Goal: Task Accomplishment & Management: Manage account settings

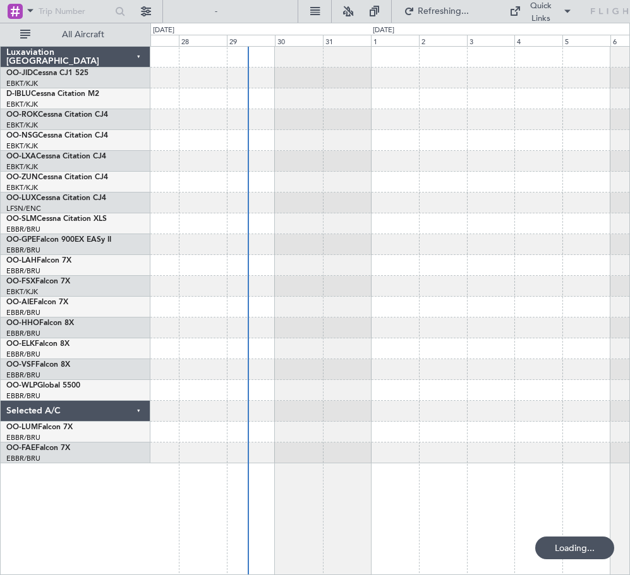
click at [344, 294] on div at bounding box center [389, 286] width 479 height 21
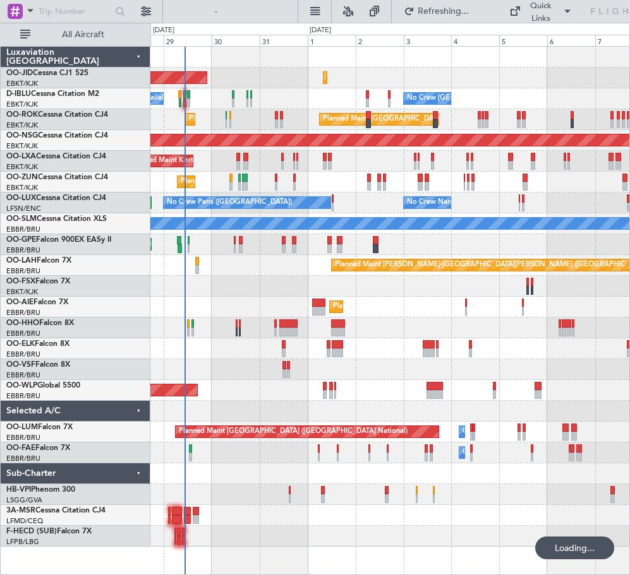
click at [267, 289] on div "Planned Maint Kortrijk-[GEOGRAPHIC_DATA] Planned Maint [GEOGRAPHIC_DATA]-[GEOGR…" at bounding box center [389, 286] width 479 height 21
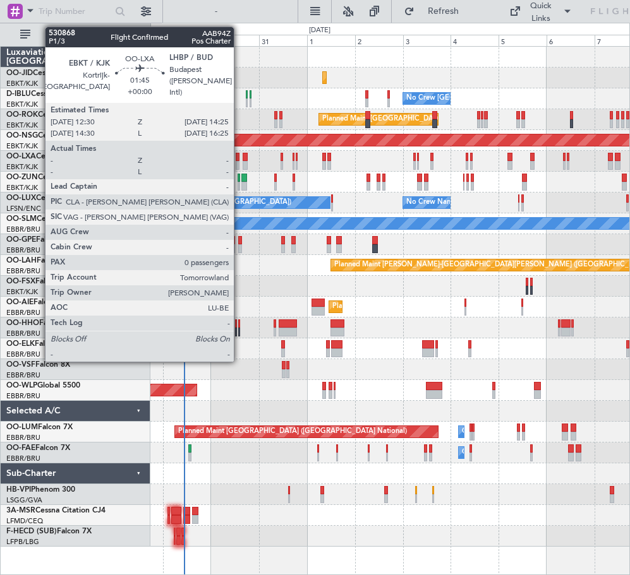
click at [239, 164] on div at bounding box center [238, 165] width 4 height 9
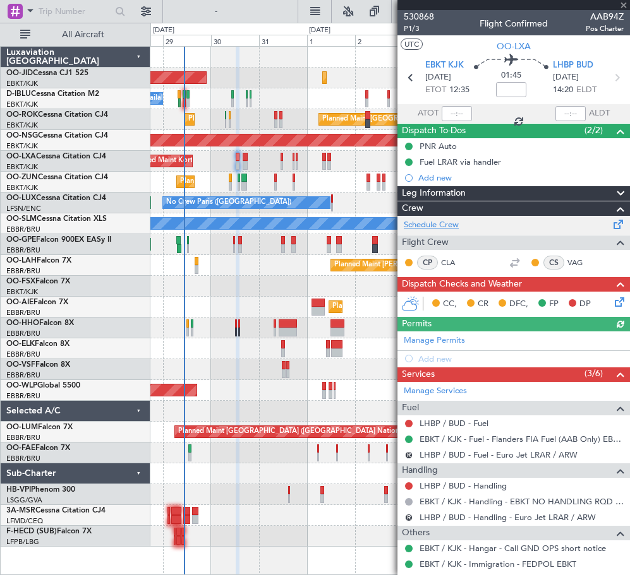
click at [452, 226] on link "Schedule Crew" at bounding box center [431, 225] width 55 height 13
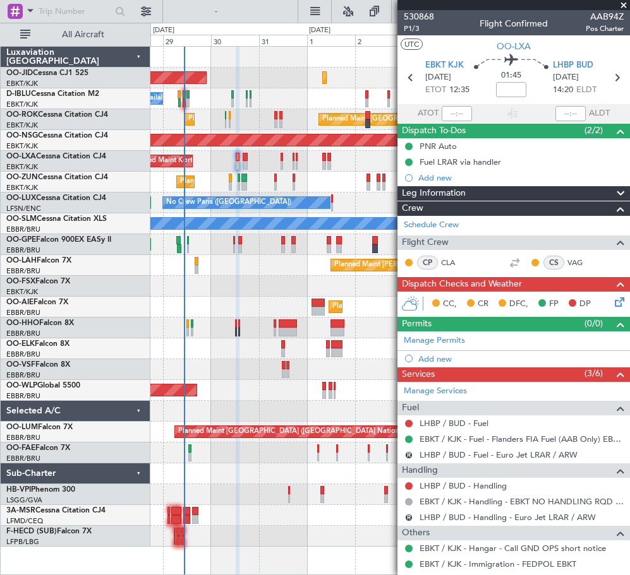
click at [267, 387] on div "Planned Maint [GEOGRAPHIC_DATA] ([GEOGRAPHIC_DATA])" at bounding box center [389, 390] width 479 height 21
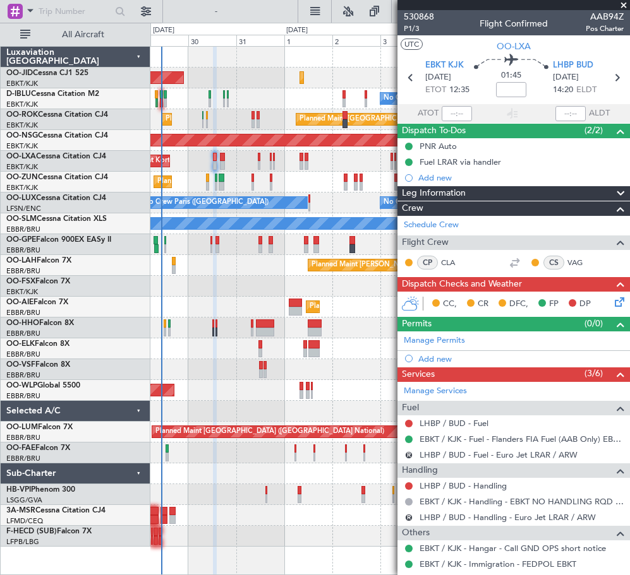
click at [234, 301] on div "Planned Maint [GEOGRAPHIC_DATA] ([GEOGRAPHIC_DATA])" at bounding box center [389, 307] width 479 height 21
click at [202, 286] on div "Planned Maint Kortrijk-[GEOGRAPHIC_DATA] Planned Maint [GEOGRAPHIC_DATA]-[GEOGR…" at bounding box center [389, 286] width 479 height 21
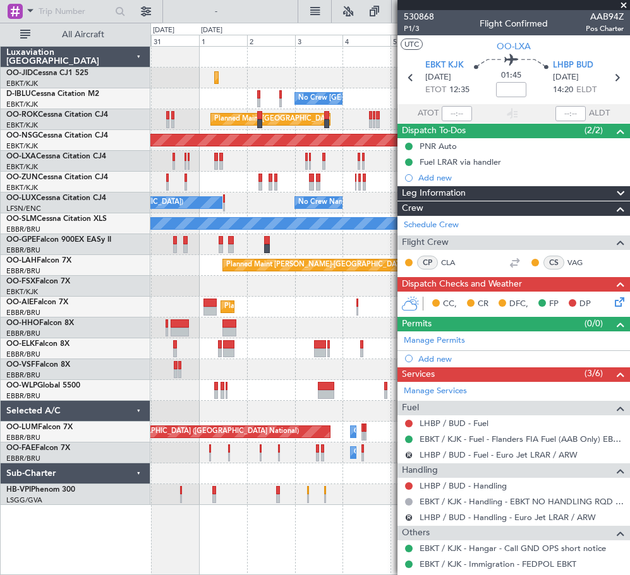
click at [178, 325] on div "Planned Maint Kortrijk-[GEOGRAPHIC_DATA] AOG Maint [GEOGRAPHIC_DATA]-[GEOGRAPHI…" at bounding box center [389, 276] width 479 height 459
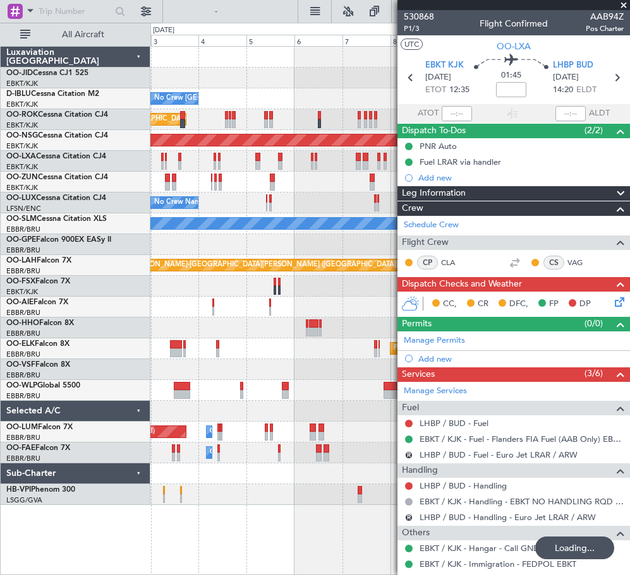
click at [329, 314] on div "Planned Maint Kortrijk-[GEOGRAPHIC_DATA] No Crew [GEOGRAPHIC_DATA] (Brussels Na…" at bounding box center [389, 276] width 479 height 459
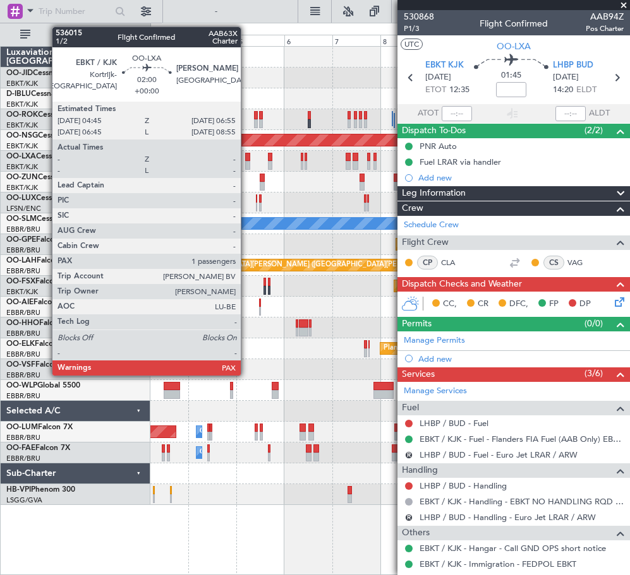
click at [246, 164] on div at bounding box center [247, 165] width 4 height 9
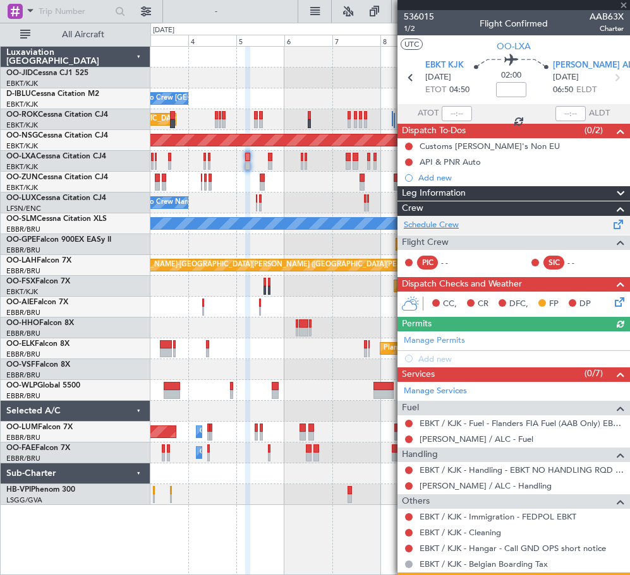
click at [474, 223] on div "Schedule Crew" at bounding box center [513, 225] width 232 height 19
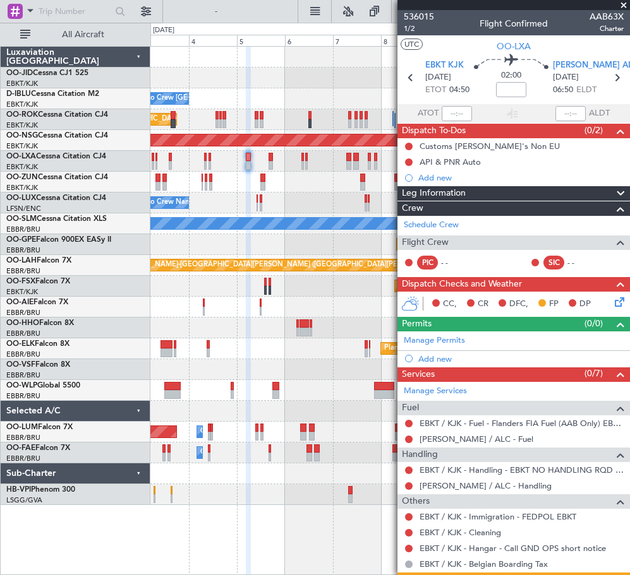
click at [346, 382] on div at bounding box center [389, 390] width 479 height 21
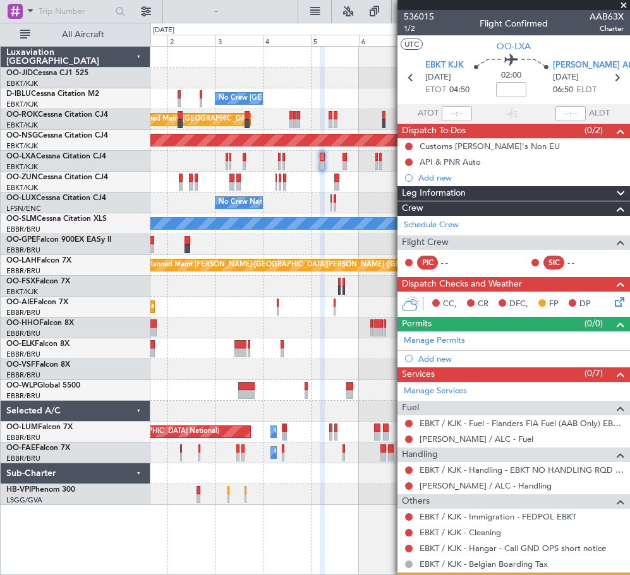
click at [296, 296] on div "Planned Maint Kortrijk-[GEOGRAPHIC_DATA]" at bounding box center [389, 286] width 479 height 21
click at [197, 177] on div at bounding box center [389, 182] width 479 height 21
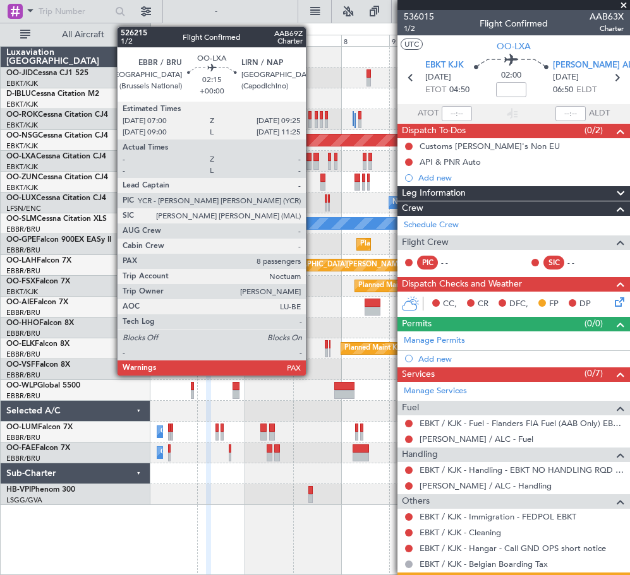
click at [212, 195] on div "No Crew [PERSON_NAME] ([PERSON_NAME]) No Crew [PERSON_NAME] ([PERSON_NAME])" at bounding box center [389, 203] width 479 height 21
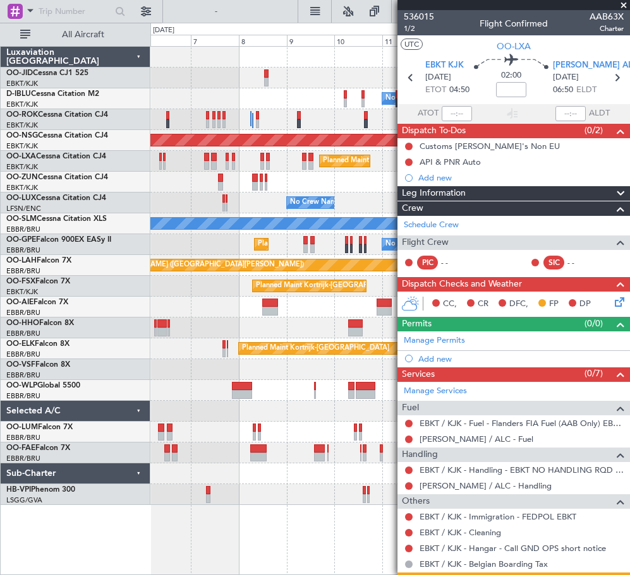
click at [147, 200] on div "No Crew [GEOGRAPHIC_DATA] ([GEOGRAPHIC_DATA] National) No Crew [GEOGRAPHIC_DATA…" at bounding box center [315, 299] width 630 height 553
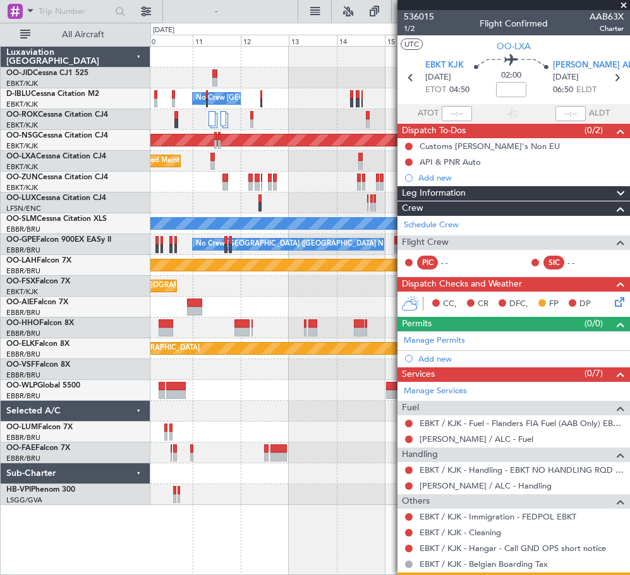
click at [166, 205] on div "No Crew Nancy (Essey)" at bounding box center [389, 203] width 479 height 21
click at [238, 184] on div at bounding box center [389, 182] width 479 height 21
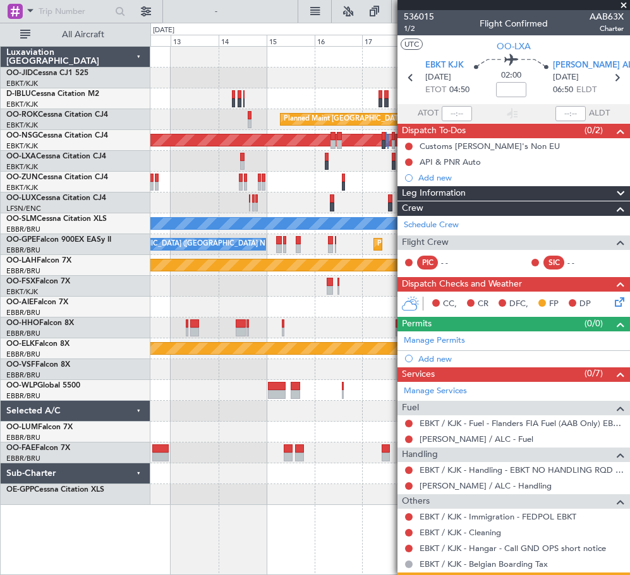
click at [252, 199] on div at bounding box center [253, 199] width 3 height 9
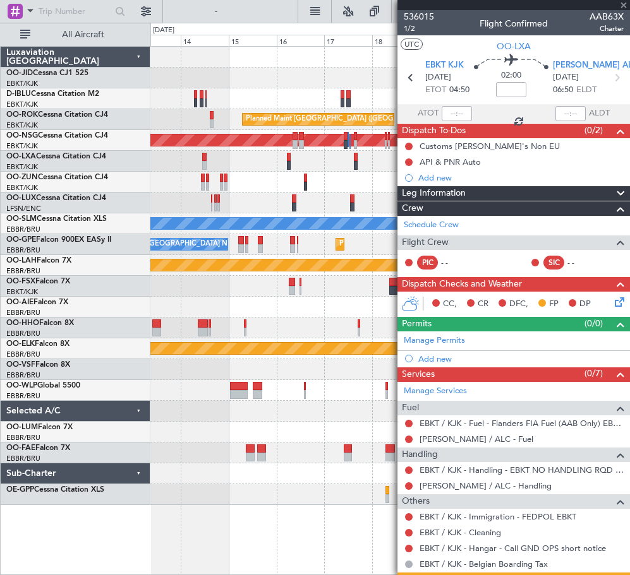
type input "4"
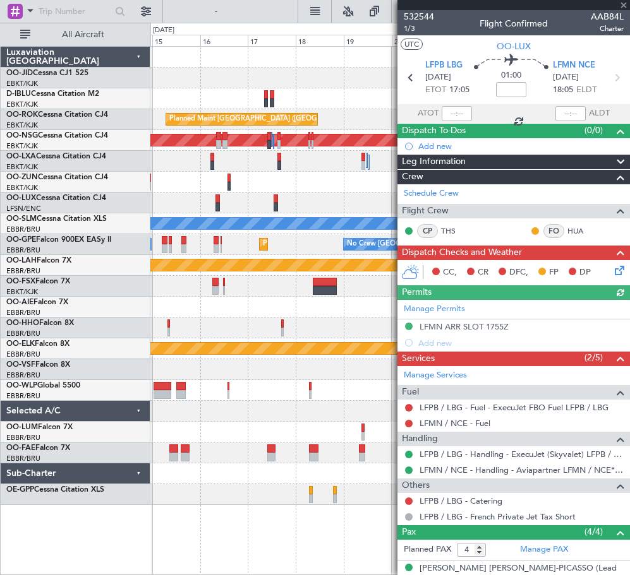
click at [210, 174] on div "Planned Maint Kortrijk-[GEOGRAPHIC_DATA] null [GEOGRAPHIC_DATA]-[GEOGRAPHIC_DAT…" at bounding box center [389, 276] width 479 height 459
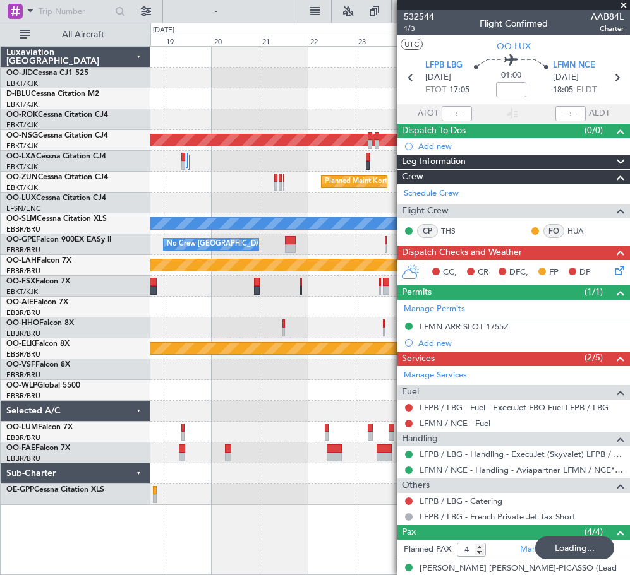
click at [172, 193] on div "Planned Maint Kortrijk-[GEOGRAPHIC_DATA] null [GEOGRAPHIC_DATA]-[GEOGRAPHIC_DAT…" at bounding box center [389, 276] width 479 height 459
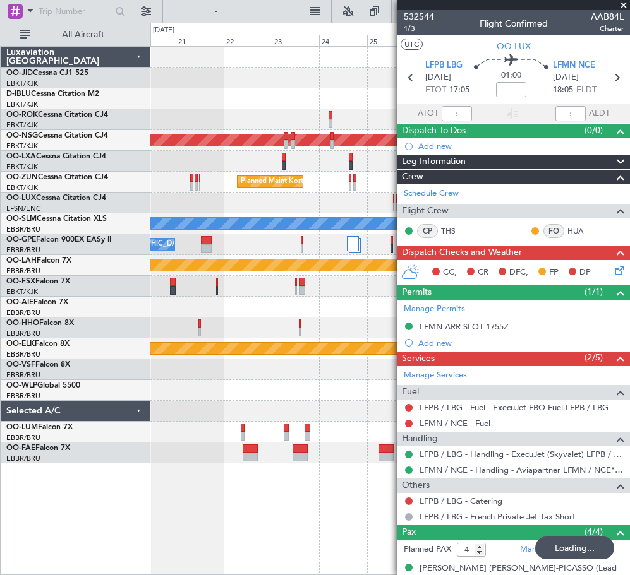
click at [174, 208] on div at bounding box center [389, 203] width 479 height 21
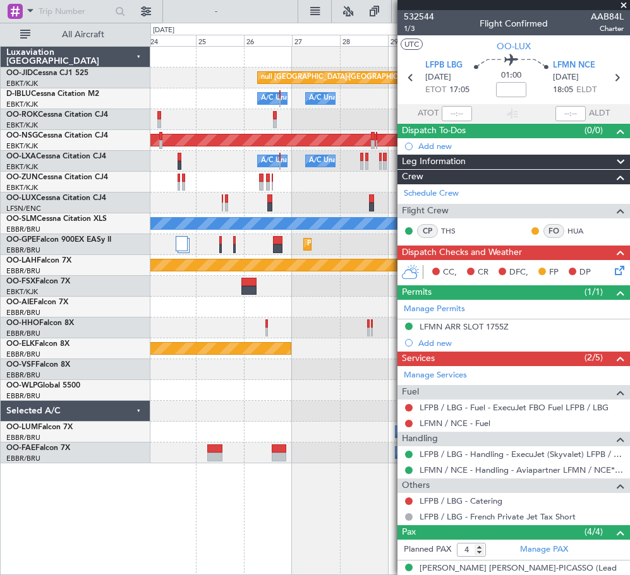
click at [203, 212] on div at bounding box center [389, 203] width 479 height 21
click at [217, 202] on div at bounding box center [389, 203] width 479 height 21
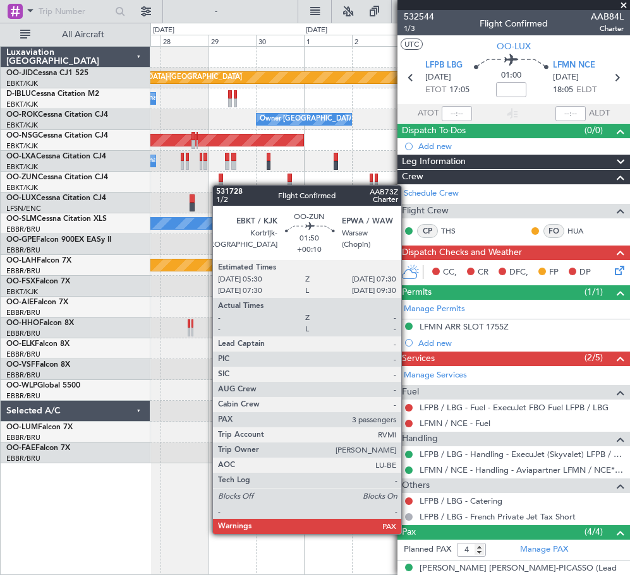
click at [357, 183] on div at bounding box center [389, 182] width 479 height 21
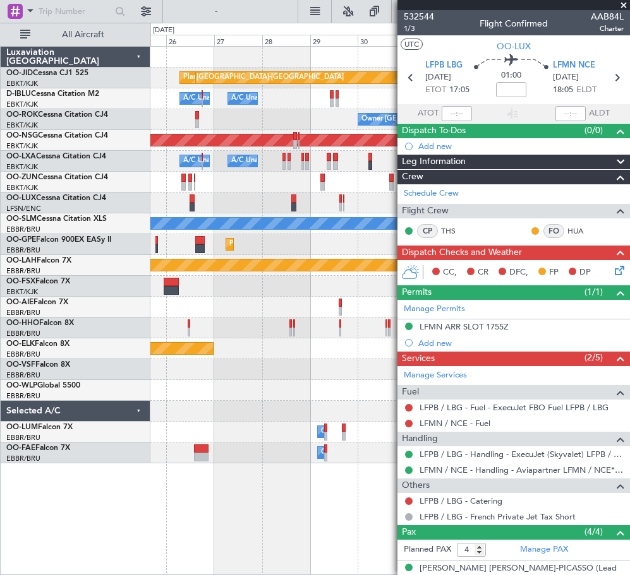
click at [254, 184] on div "Planned Maint Kortrijk-[GEOGRAPHIC_DATA]" at bounding box center [389, 182] width 479 height 21
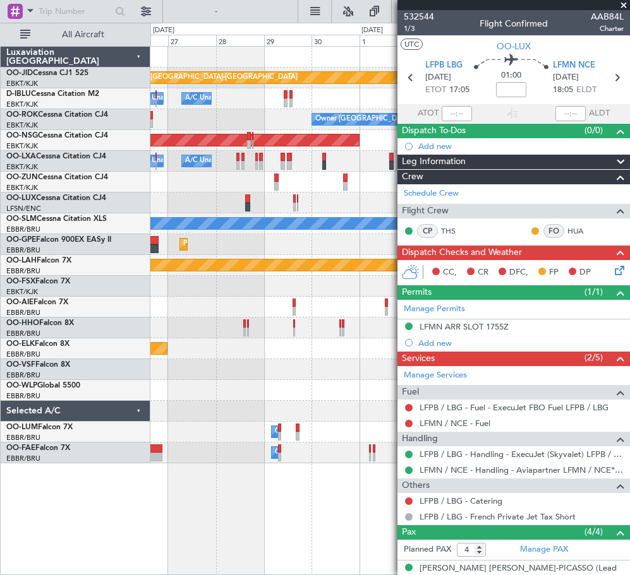
click at [182, 207] on div at bounding box center [389, 203] width 479 height 21
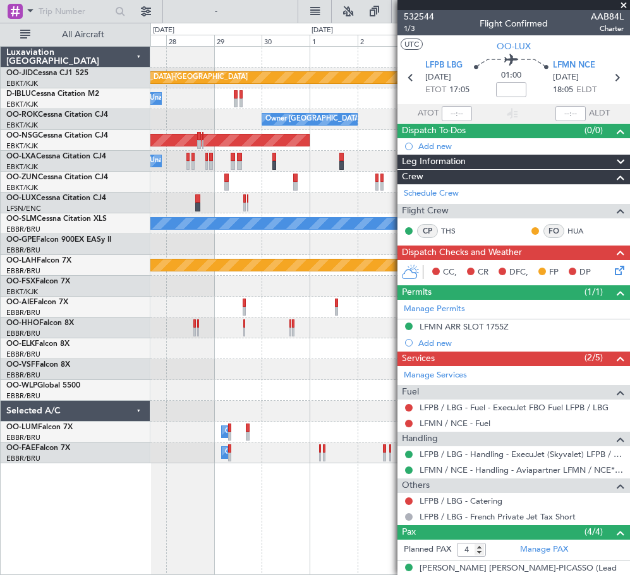
click at [323, 184] on div at bounding box center [389, 182] width 479 height 21
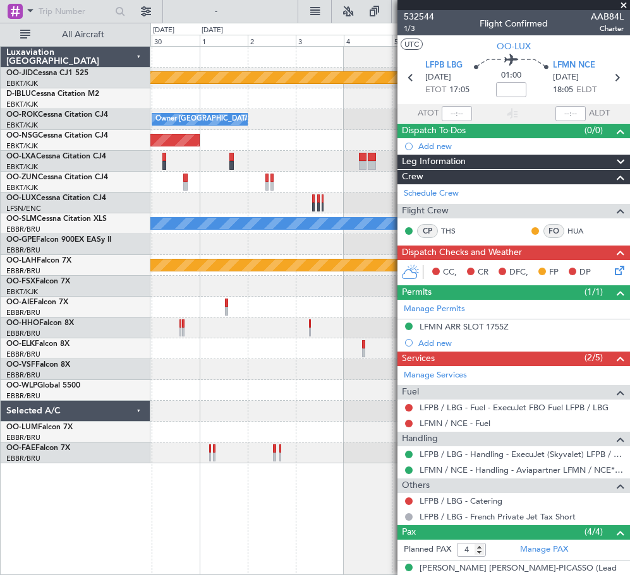
click at [181, 208] on div at bounding box center [389, 203] width 479 height 21
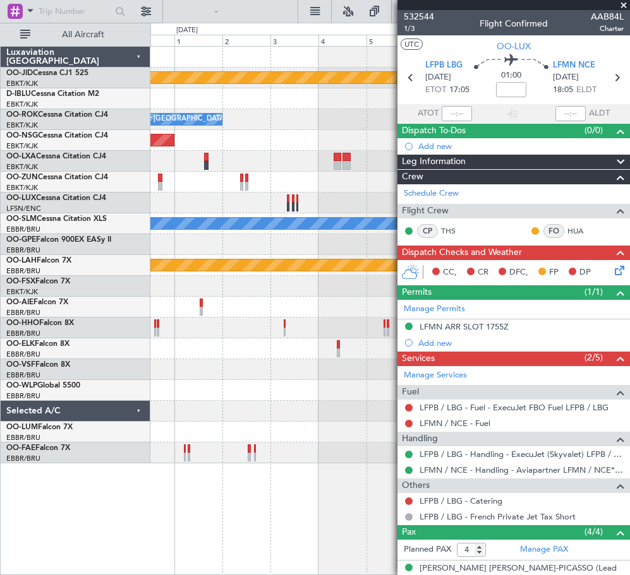
click at [323, 374] on div at bounding box center [389, 369] width 479 height 21
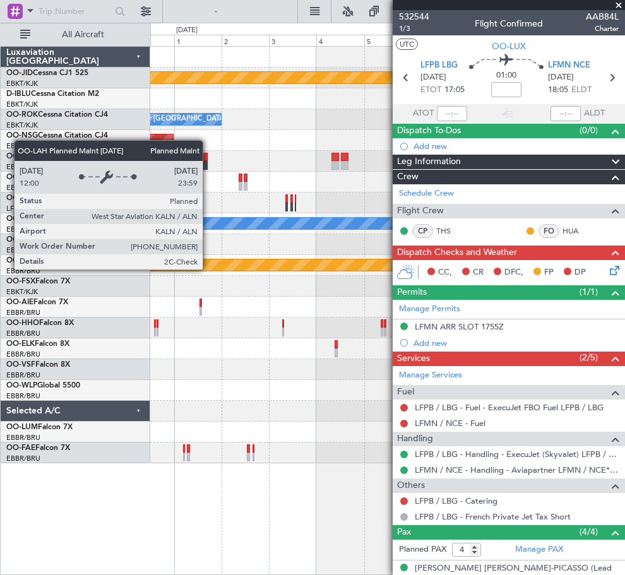
click at [395, 287] on fb-app "[DATE] - [DATE] Refresh Quick Links All Aircraft null [GEOGRAPHIC_DATA]-[GEOGRA…" at bounding box center [312, 292] width 625 height 566
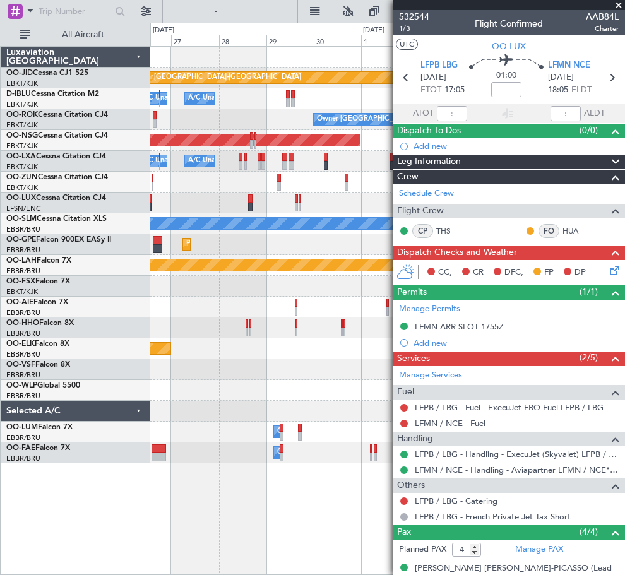
click at [414, 294] on fb-app "[DATE] - [DATE] Refresh Quick Links All Aircraft null [GEOGRAPHIC_DATA]-[GEOGRA…" at bounding box center [312, 292] width 625 height 566
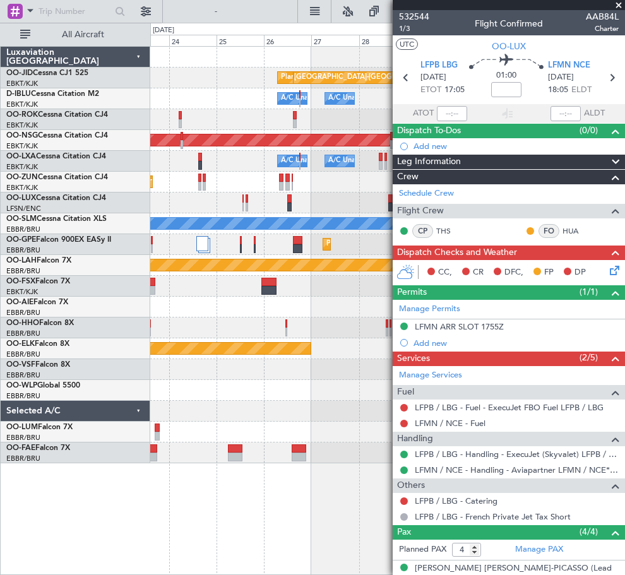
click at [361, 294] on div "null [GEOGRAPHIC_DATA]-[GEOGRAPHIC_DATA] Planned Maint [GEOGRAPHIC_DATA]-[GEOGR…" at bounding box center [387, 255] width 474 height 417
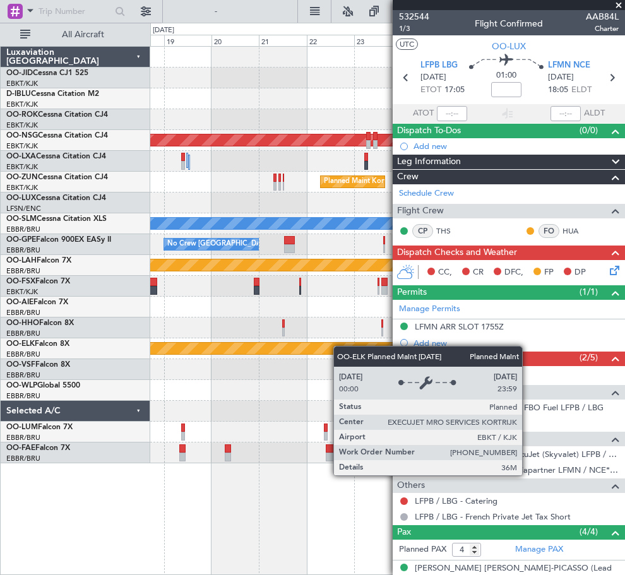
click at [357, 368] on div "null [GEOGRAPHIC_DATA]-[GEOGRAPHIC_DATA] Planned Maint [GEOGRAPHIC_DATA]-[GEOGR…" at bounding box center [387, 255] width 474 height 417
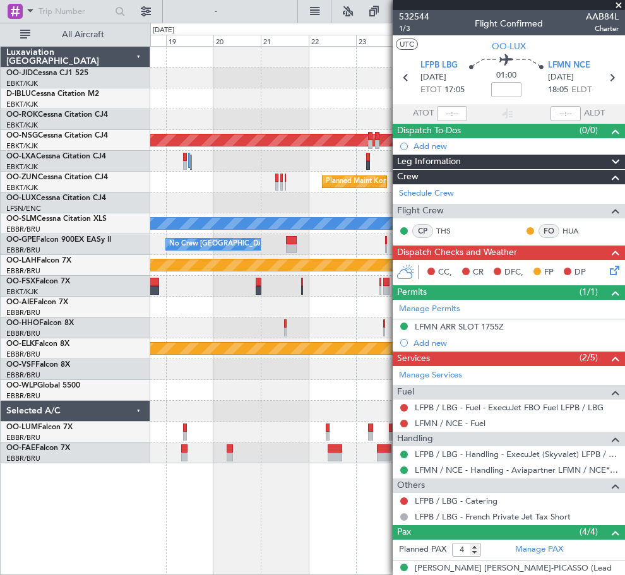
click at [354, 320] on div at bounding box center [387, 328] width 474 height 21
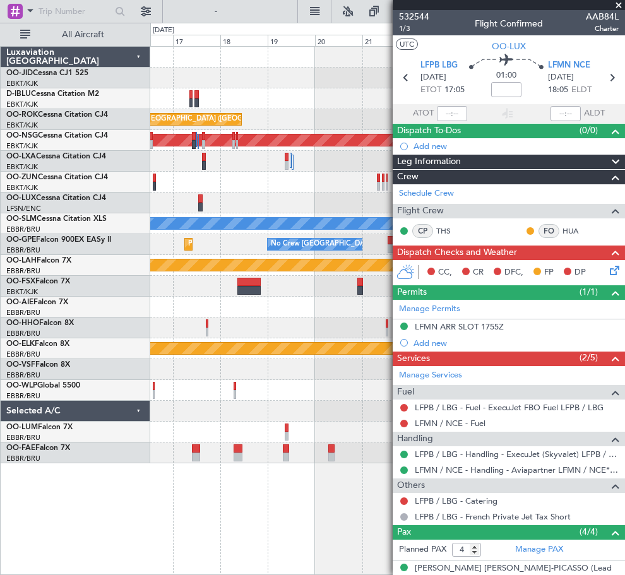
click at [385, 339] on div "null [GEOGRAPHIC_DATA]-[GEOGRAPHIC_DATA] Planned Maint [GEOGRAPHIC_DATA]-[GEOGR…" at bounding box center [387, 255] width 474 height 417
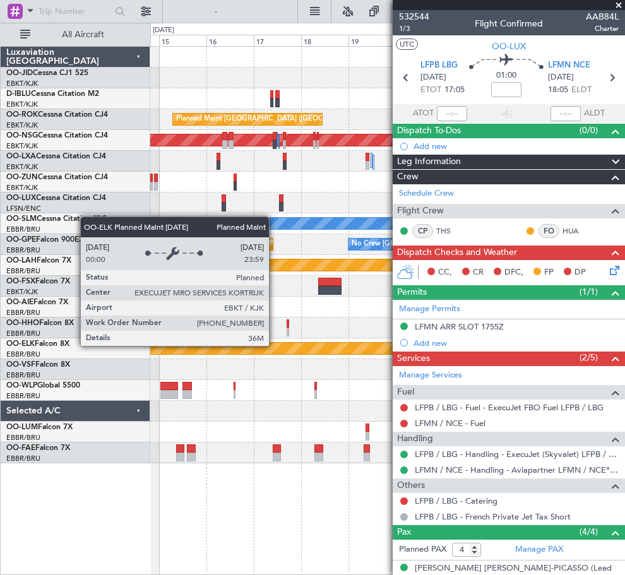
click at [332, 370] on div "Planned Maint Kortrijk-[GEOGRAPHIC_DATA] null [GEOGRAPHIC_DATA]-[GEOGRAPHIC_DAT…" at bounding box center [387, 255] width 474 height 417
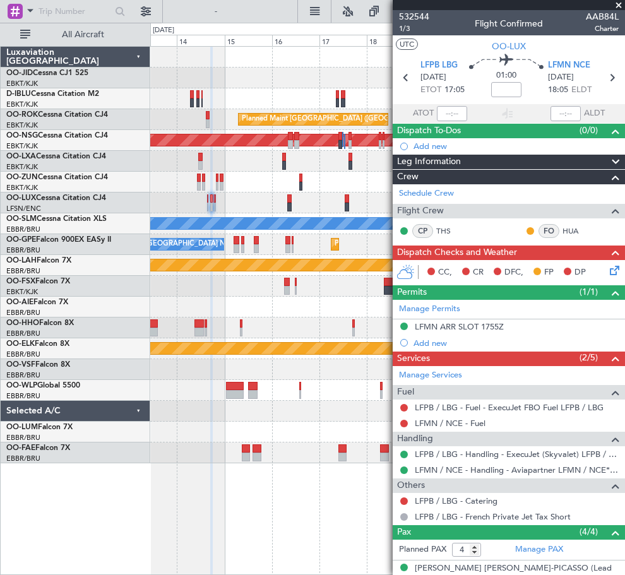
click at [318, 406] on div "No Crew [GEOGRAPHIC_DATA] ([GEOGRAPHIC_DATA] National) Planned Maint [GEOGRAPHI…" at bounding box center [387, 255] width 474 height 417
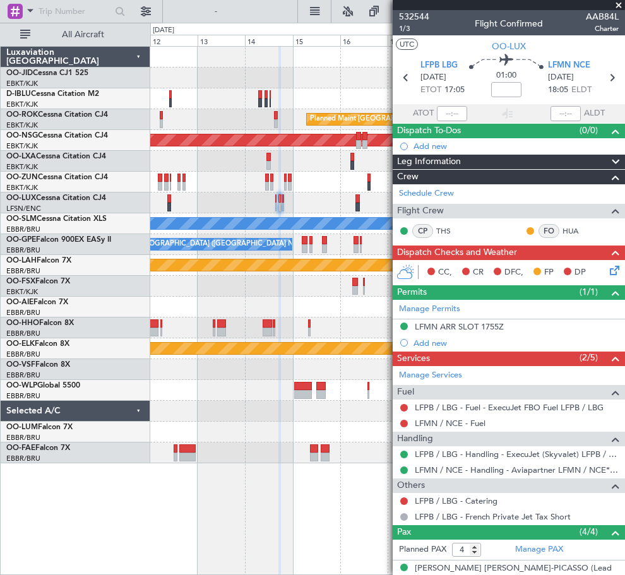
click at [367, 461] on div "No Crew [GEOGRAPHIC_DATA] ([GEOGRAPHIC_DATA] National) Planned Maint [GEOGRAPHI…" at bounding box center [387, 255] width 474 height 417
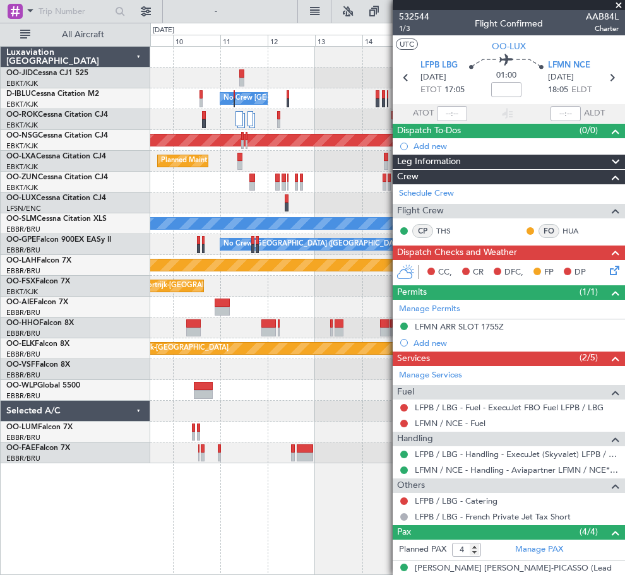
click at [457, 478] on body "[DATE] - [DATE] Refresh Quick Links All Aircraft No Crew [GEOGRAPHIC_DATA] (Bru…" at bounding box center [312, 287] width 625 height 575
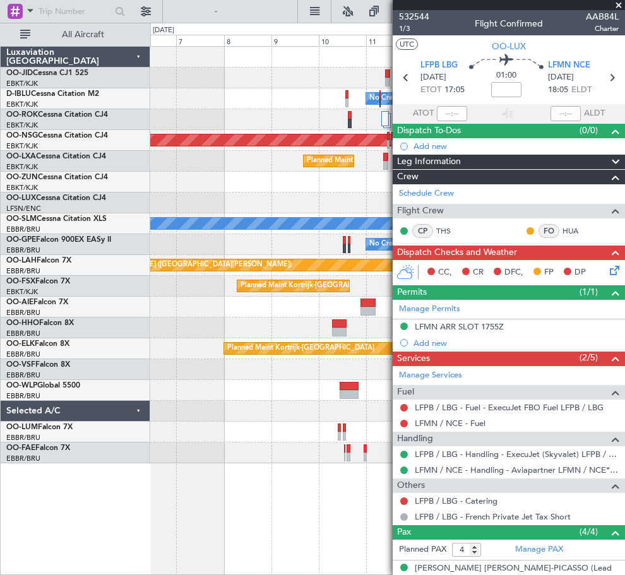
click at [385, 483] on div "No Crew [GEOGRAPHIC_DATA] ([GEOGRAPHIC_DATA] National) Planned Maint [GEOGRAPHI…" at bounding box center [387, 310] width 475 height 529
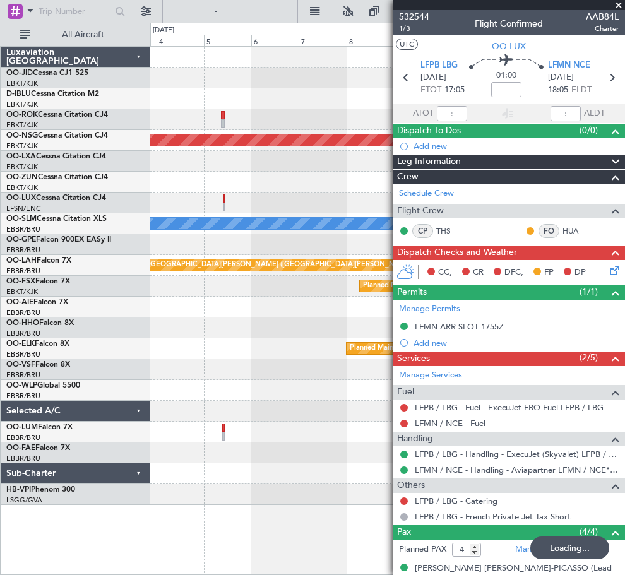
click at [500, 63] on fb-app "[DATE] - [DATE] Refreshing... Quick Links All Aircraft No Crew [GEOGRAPHIC_DATA…" at bounding box center [312, 292] width 625 height 566
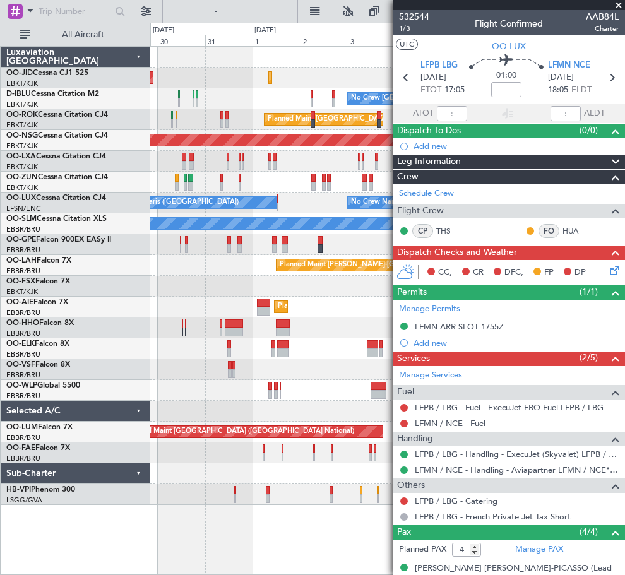
click at [352, 65] on div "AOG Maint Kortrijk-[GEOGRAPHIC_DATA] Planned Maint [GEOGRAPHIC_DATA]-[GEOGRAPHI…" at bounding box center [387, 276] width 474 height 459
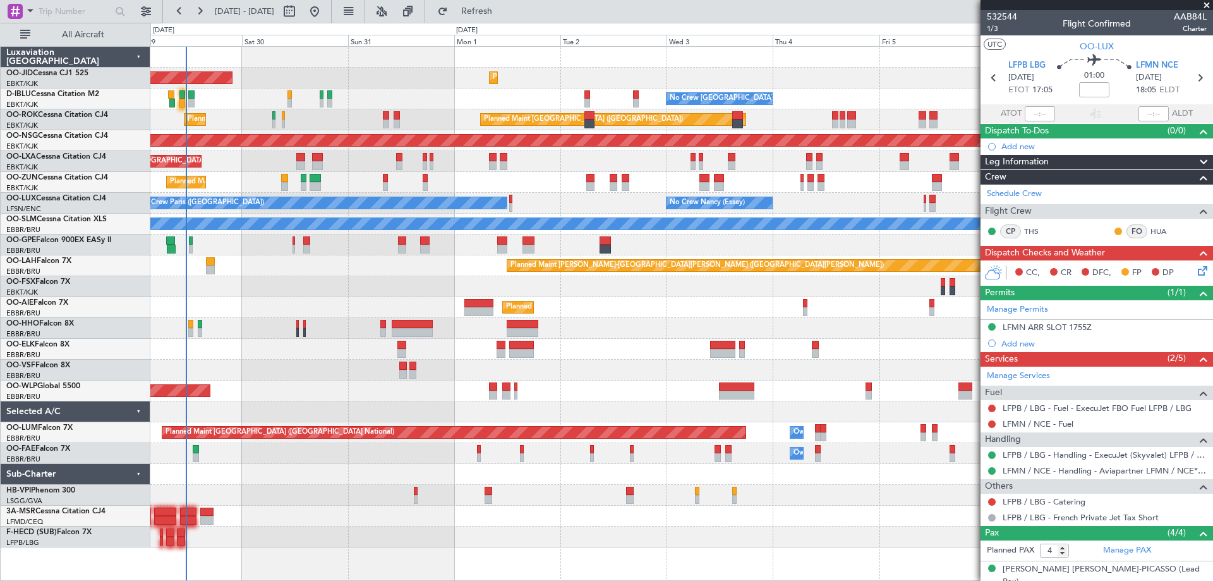
click at [625, 339] on div "Planned Maint Kortrijk-[GEOGRAPHIC_DATA]" at bounding box center [681, 349] width 1062 height 21
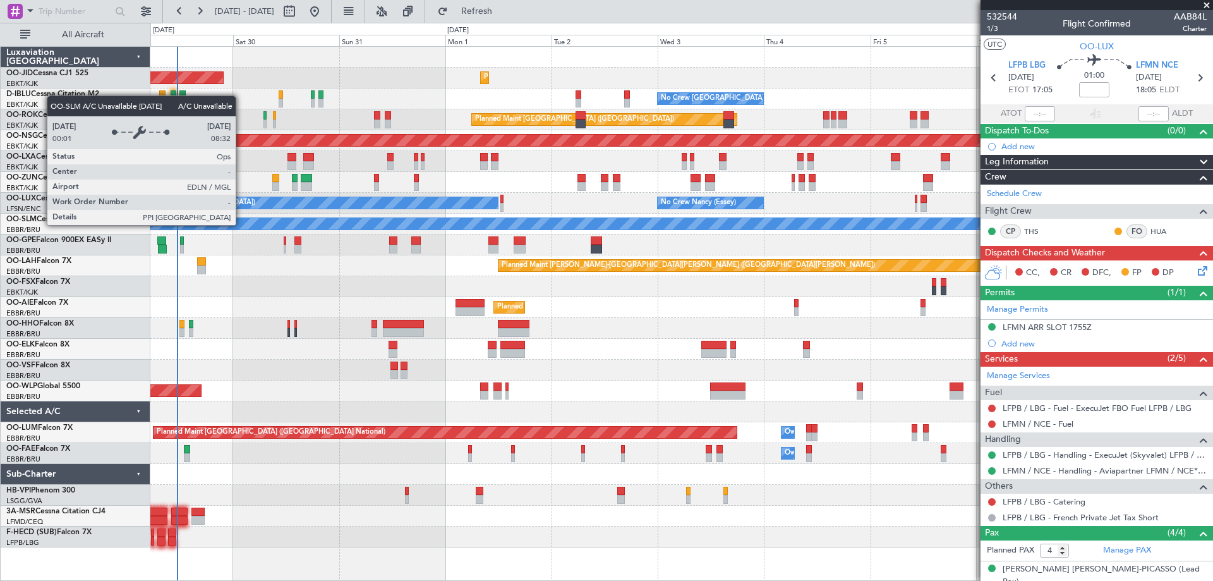
click at [232, 226] on div "A/C Unavailable [GEOGRAPHIC_DATA]" at bounding box center [681, 223] width 3185 height 11
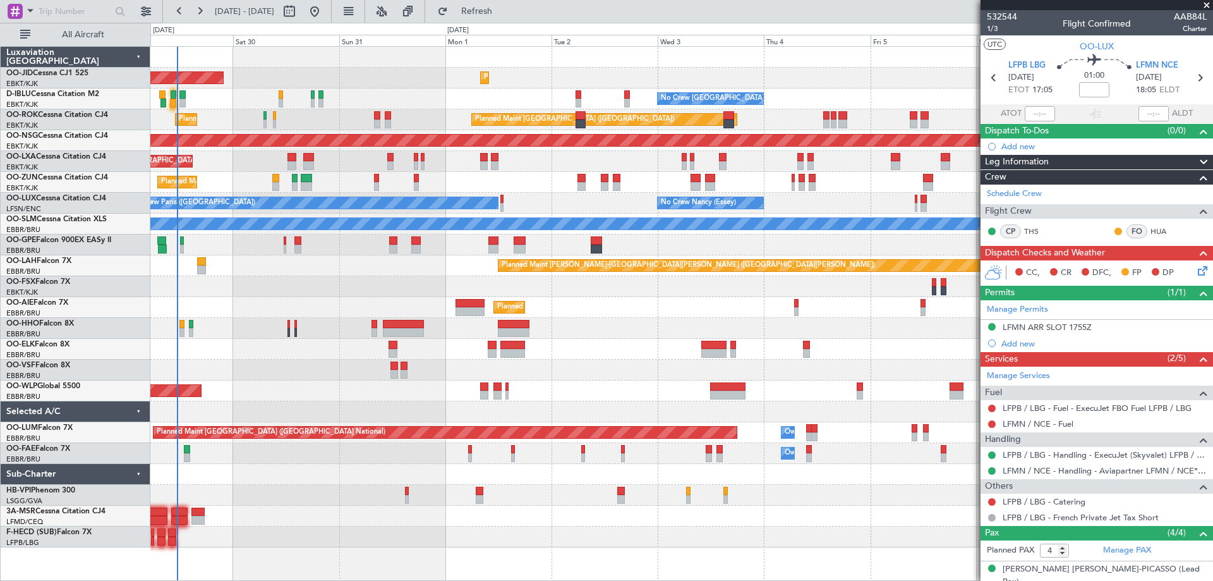
click at [251, 193] on div "No Crew Paris ([GEOGRAPHIC_DATA]) No Crew [PERSON_NAME] ([PERSON_NAME]) No Crew…" at bounding box center [681, 203] width 1062 height 21
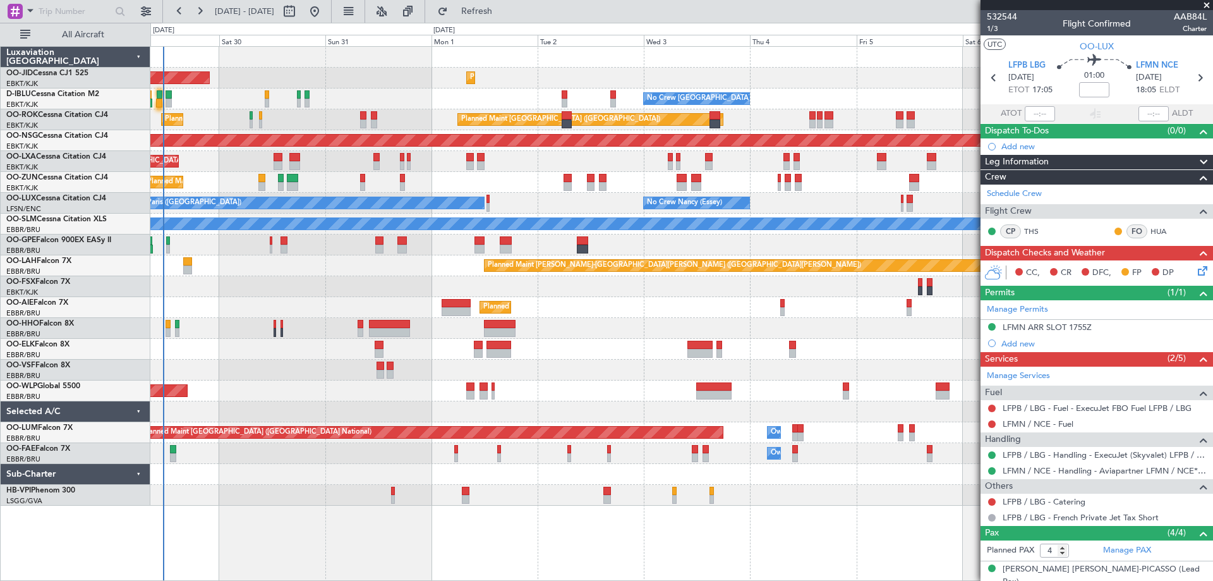
click at [610, 187] on div "Planned Maint Kortrijk-[GEOGRAPHIC_DATA] AOG Maint [GEOGRAPHIC_DATA]-[GEOGRAPHI…" at bounding box center [681, 276] width 1062 height 459
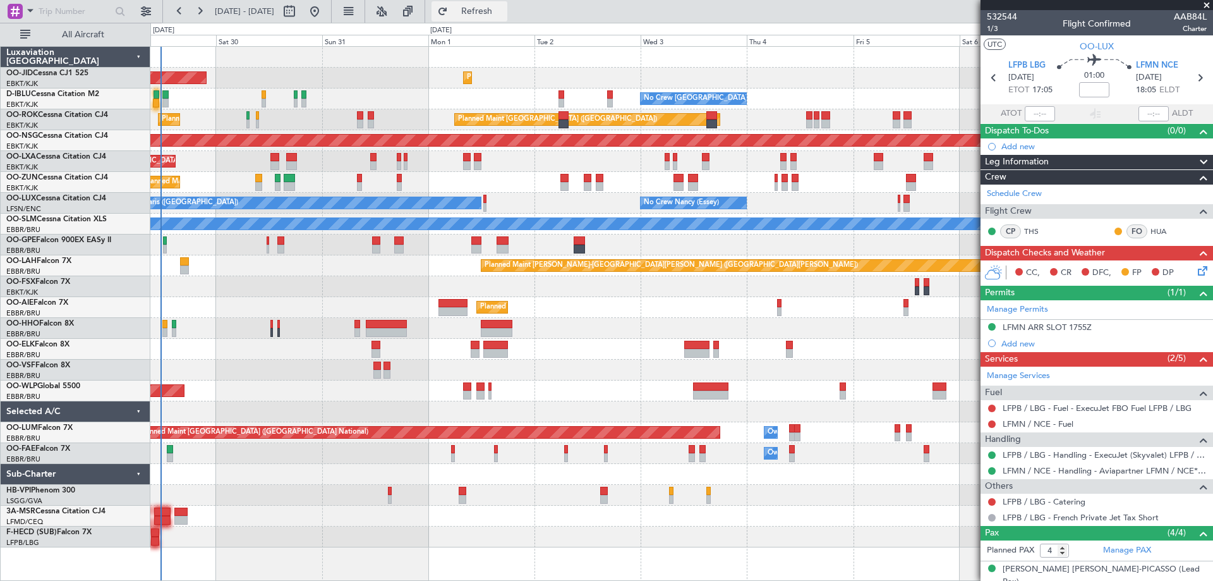
click at [503, 7] on span "Refresh" at bounding box center [476, 11] width 53 height 9
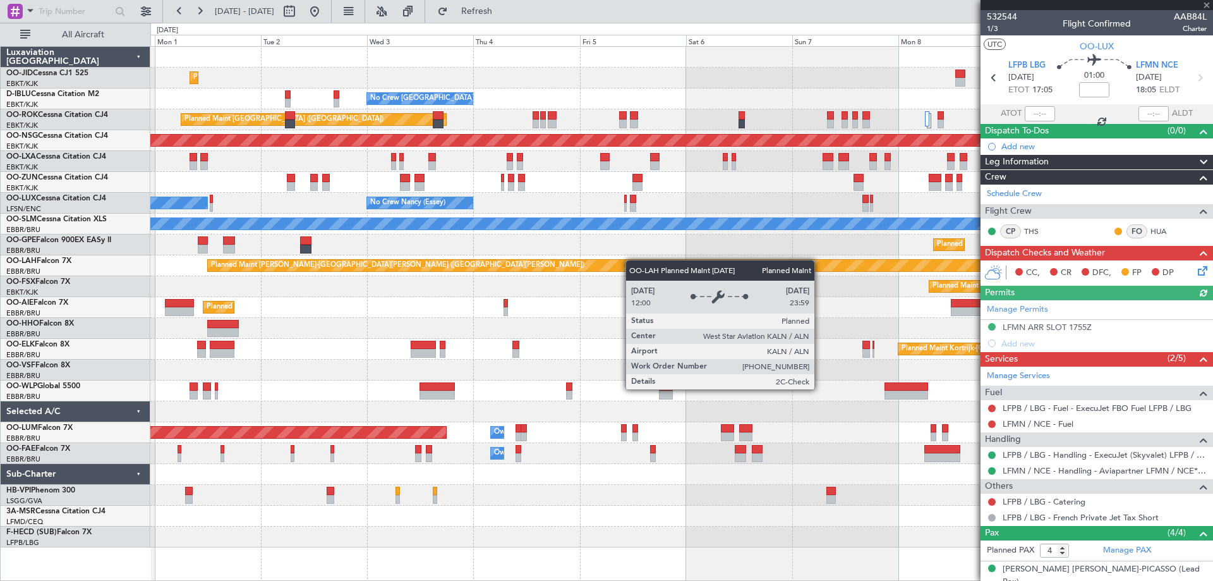
click at [287, 268] on div "Planned Maint Kortrijk-[GEOGRAPHIC_DATA] AOG Maint [GEOGRAPHIC_DATA]-[GEOGRAPHI…" at bounding box center [681, 297] width 1062 height 500
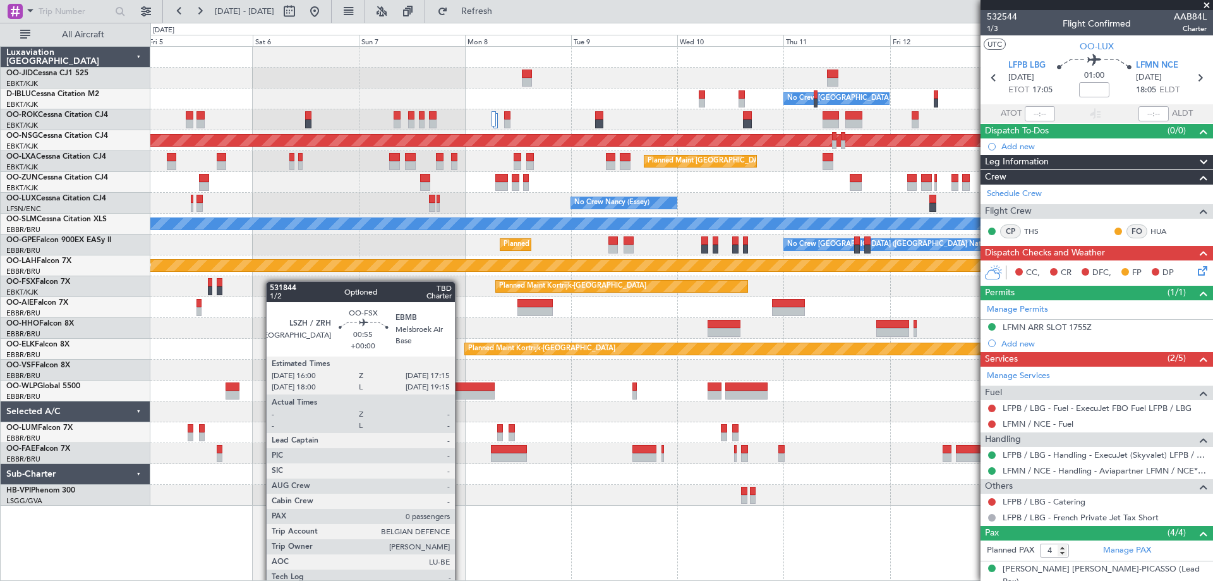
click at [220, 286] on div "No Crew [GEOGRAPHIC_DATA] ([GEOGRAPHIC_DATA] National) No Crew [GEOGRAPHIC_DATA…" at bounding box center [681, 297] width 1062 height 500
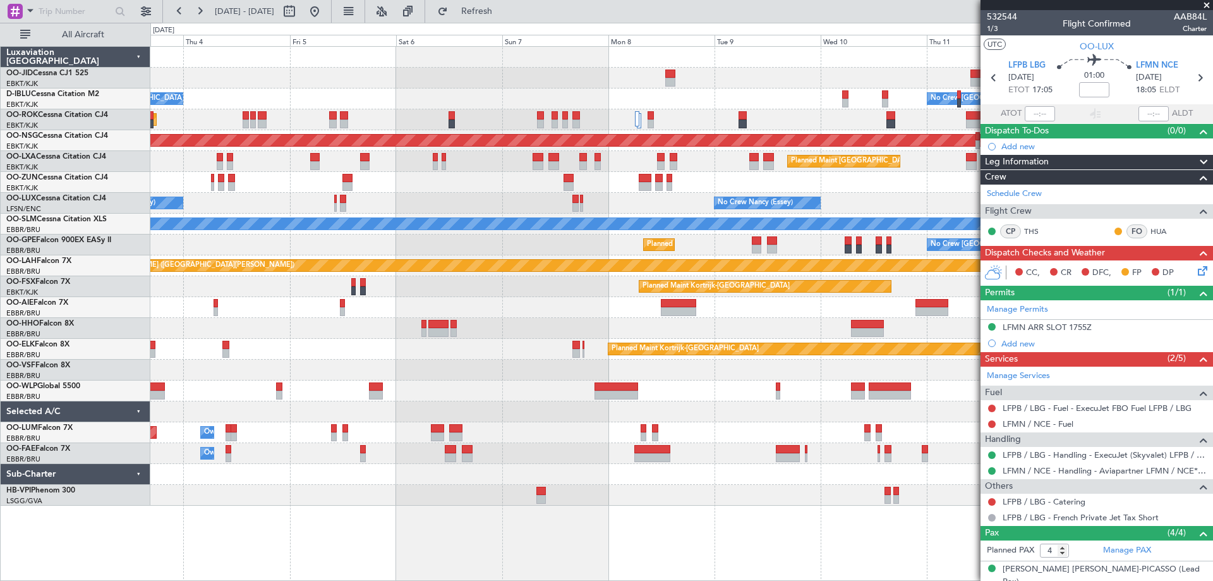
click at [459, 275] on div "Planned Maint [PERSON_NAME]-[GEOGRAPHIC_DATA][PERSON_NAME] ([GEOGRAPHIC_DATA][P…" at bounding box center [681, 265] width 1062 height 21
click at [540, 347] on div "Planned Maint Kortrijk-[GEOGRAPHIC_DATA]" at bounding box center [681, 349] width 1062 height 21
click at [629, 311] on div "Planned Maint Kortrijk-[GEOGRAPHIC_DATA] No Crew [GEOGRAPHIC_DATA] (Brussels Na…" at bounding box center [681, 276] width 1062 height 459
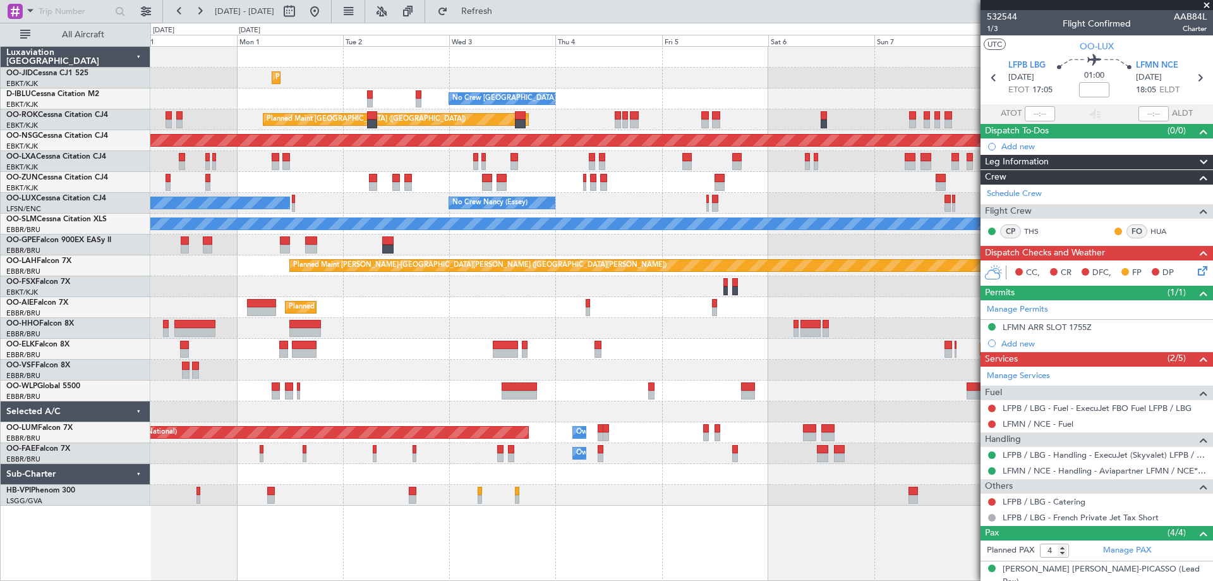
click at [629, 343] on fb-app "[DATE] - [DATE] Refresh Quick Links All Aircraft Planned Maint [GEOGRAPHIC_DATA…" at bounding box center [606, 294] width 1213 height 571
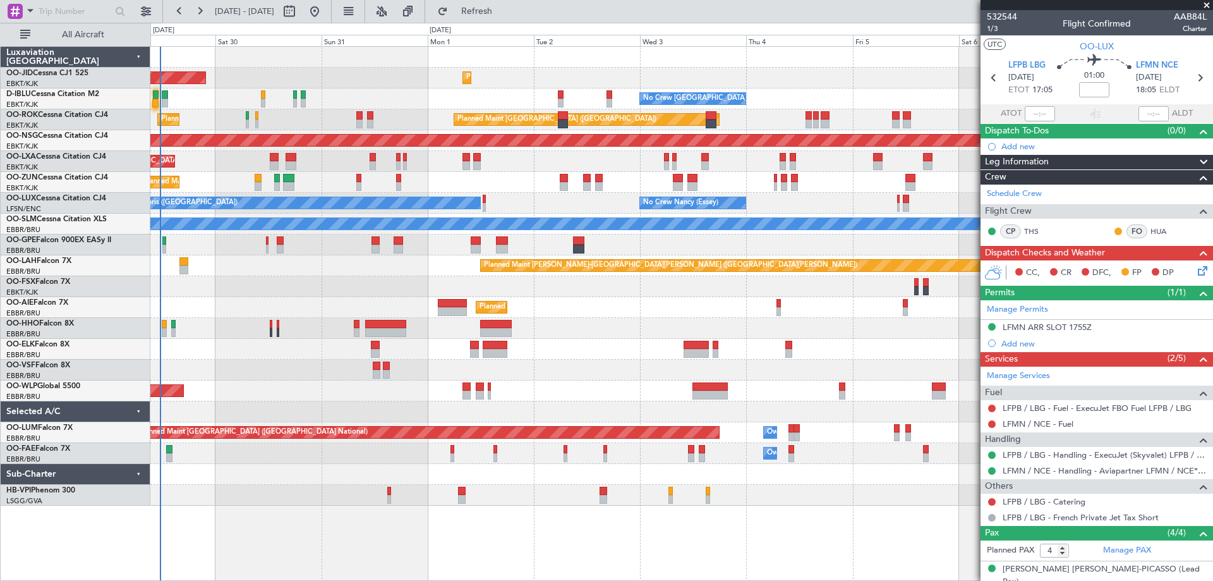
click at [310, 388] on div "Planned Maint Kortrijk-[GEOGRAPHIC_DATA] AOG Maint [GEOGRAPHIC_DATA]-[GEOGRAPHI…" at bounding box center [681, 276] width 1062 height 459
click at [503, 11] on span "Refresh" at bounding box center [476, 11] width 53 height 9
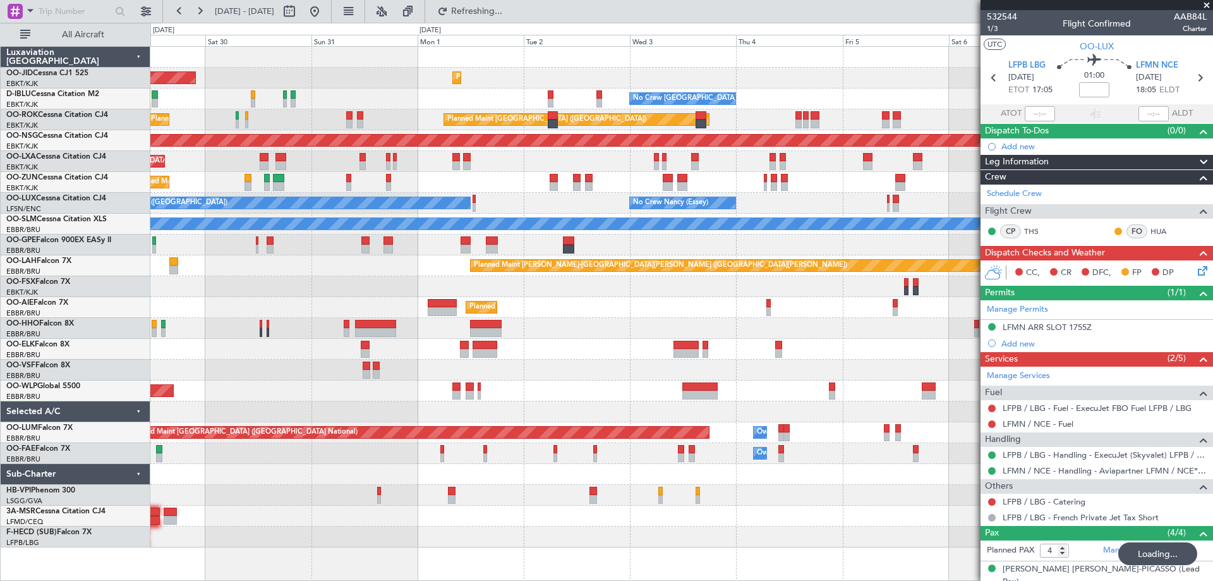
click at [313, 300] on div "Planned Maint [GEOGRAPHIC_DATA] ([GEOGRAPHIC_DATA])" at bounding box center [681, 307] width 1062 height 21
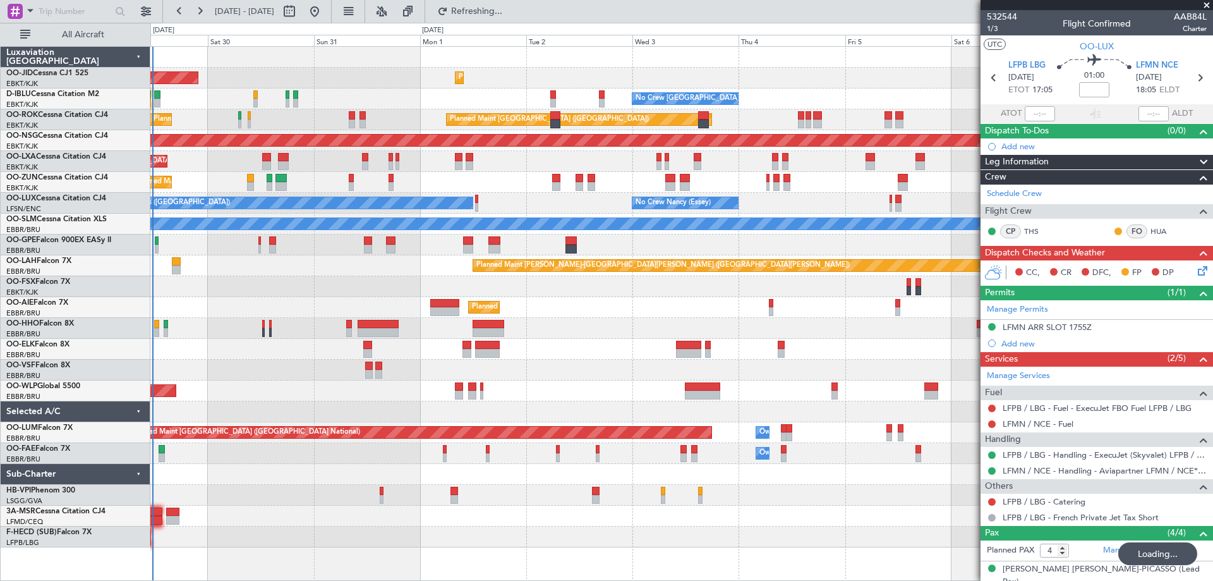
click at [322, 298] on div "Planned Maint Kortrijk-[GEOGRAPHIC_DATA] AOG Maint [GEOGRAPHIC_DATA]-[GEOGRAPHI…" at bounding box center [681, 297] width 1062 height 500
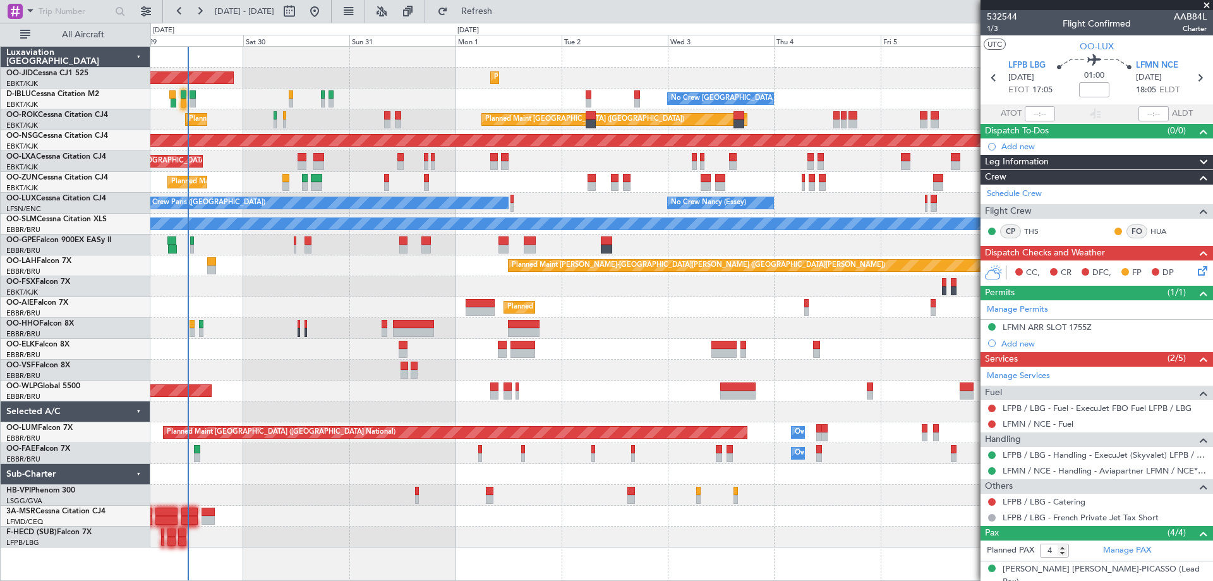
click at [292, 331] on div at bounding box center [681, 328] width 1062 height 21
click at [318, 352] on div "Planned Maint Kortrijk-[GEOGRAPHIC_DATA]" at bounding box center [681, 349] width 1062 height 21
click at [310, 302] on div "Planned Maint [GEOGRAPHIC_DATA] ([GEOGRAPHIC_DATA])" at bounding box center [681, 307] width 1062 height 21
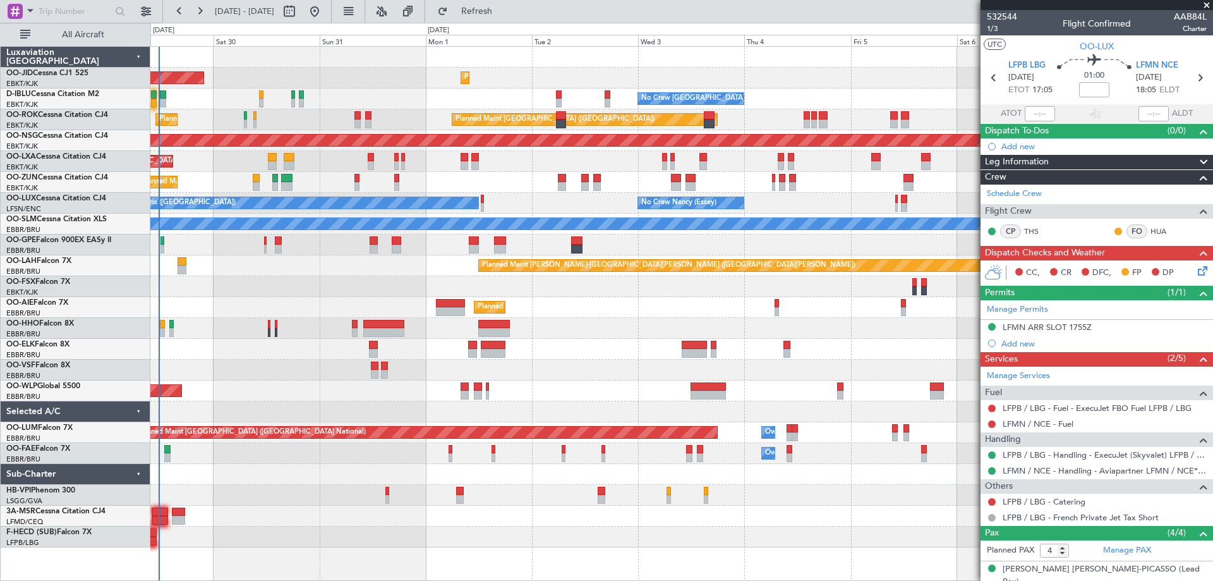
click at [243, 482] on div at bounding box center [681, 474] width 1062 height 21
click at [435, 273] on div "Planned Maint [PERSON_NAME]-[GEOGRAPHIC_DATA][PERSON_NAME] ([GEOGRAPHIC_DATA][P…" at bounding box center [681, 265] width 1062 height 21
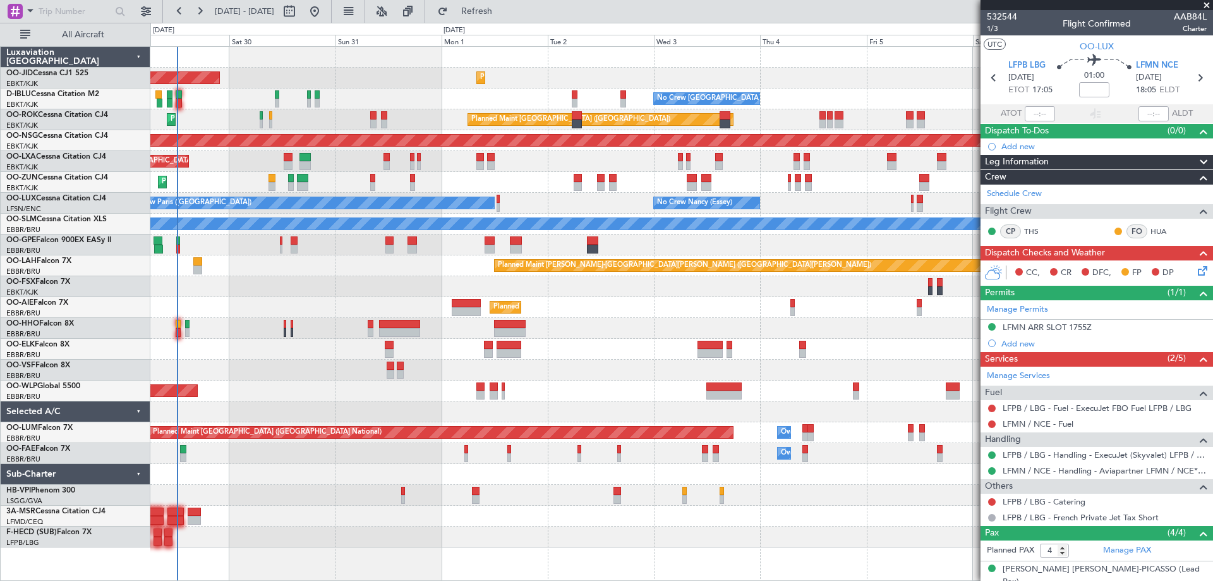
click at [293, 289] on div "Planned Maint Kortrijk-[GEOGRAPHIC_DATA] Planned Maint [GEOGRAPHIC_DATA]-[GEOGR…" at bounding box center [681, 286] width 1062 height 21
click at [882, 337] on div at bounding box center [681, 328] width 1062 height 21
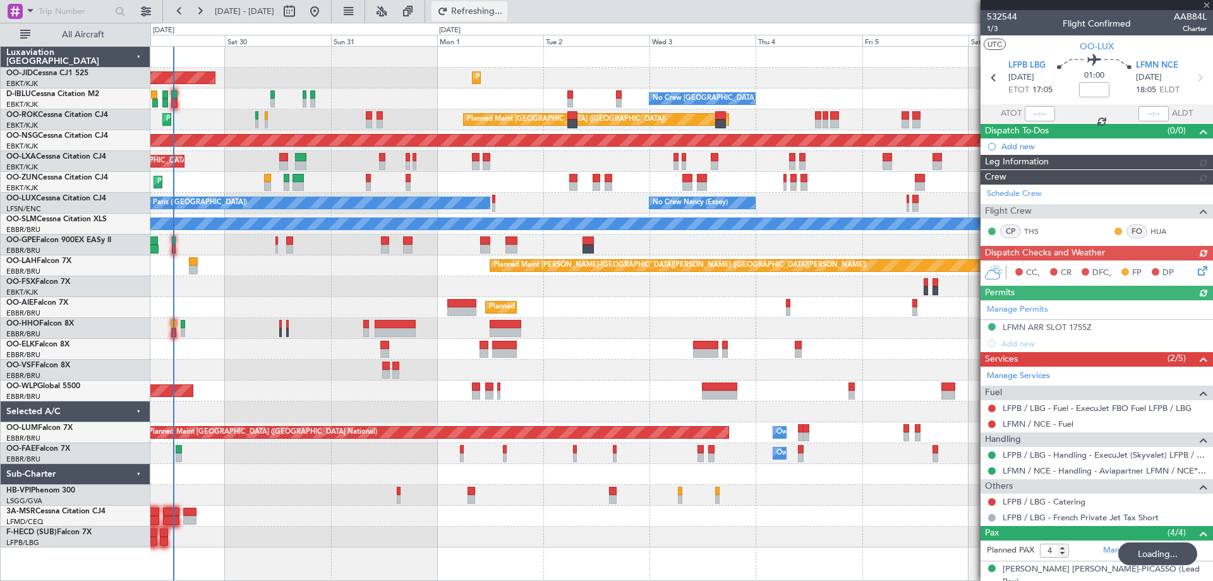
click at [481, 13] on button "Refreshing..." at bounding box center [469, 11] width 76 height 20
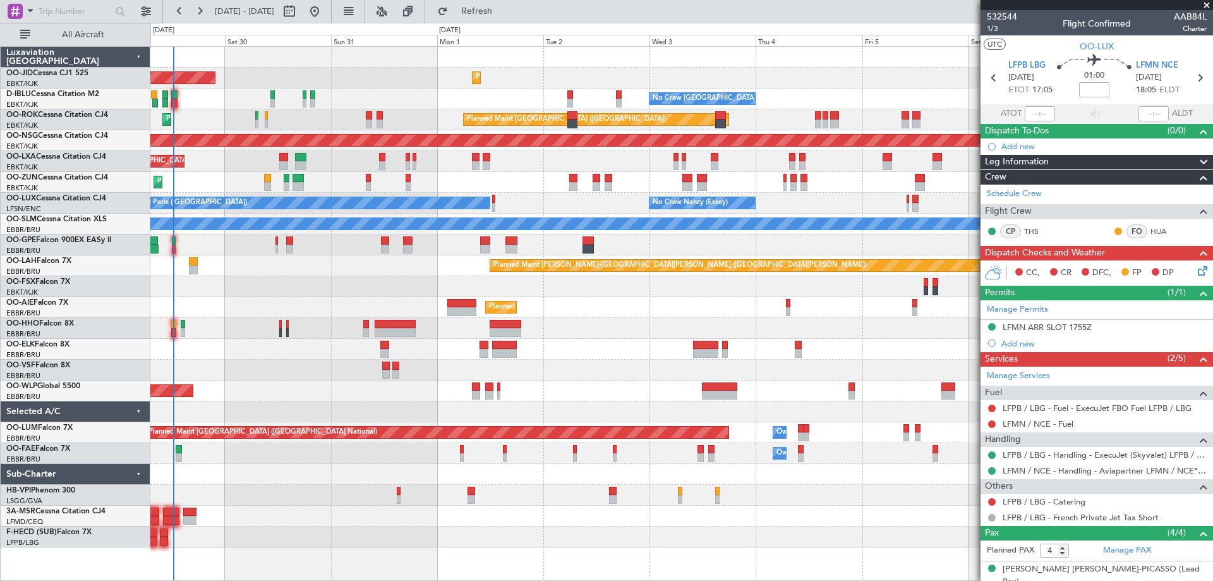
click at [623, 164] on div "Planned Maint Kortrijk-Wevelgem Planned Maint Brussels (Brussels National)" at bounding box center [681, 161] width 1062 height 21
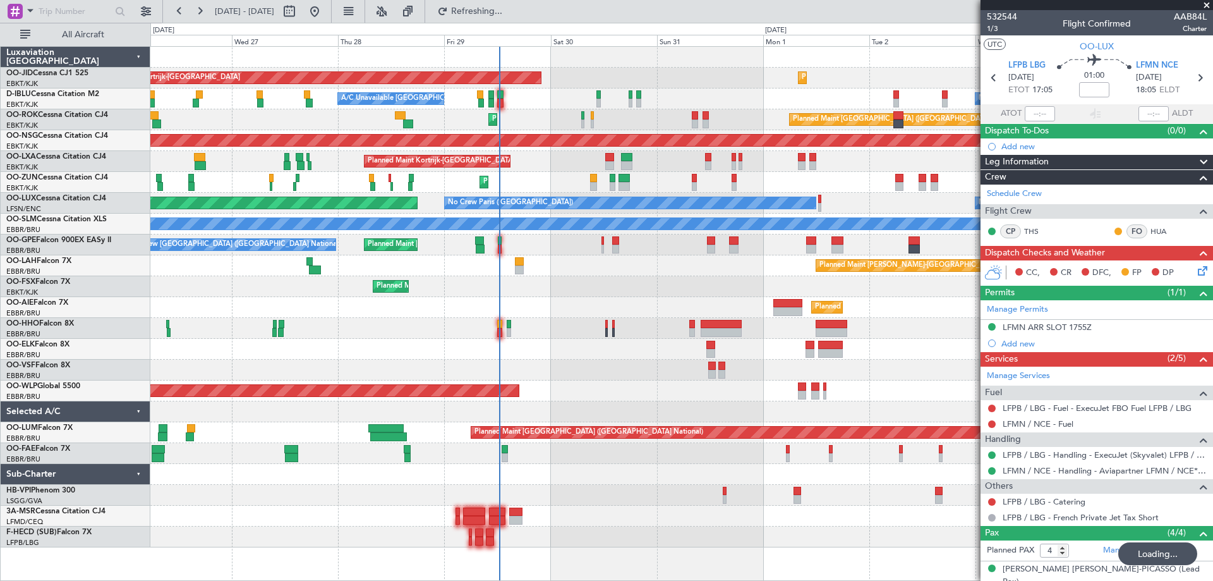
click at [949, 176] on div "AOG Maint Kortrijk-Wevelgem Planned Maint Kortrijk-Wevelgem Planned Maint Paris…" at bounding box center [681, 297] width 1062 height 500
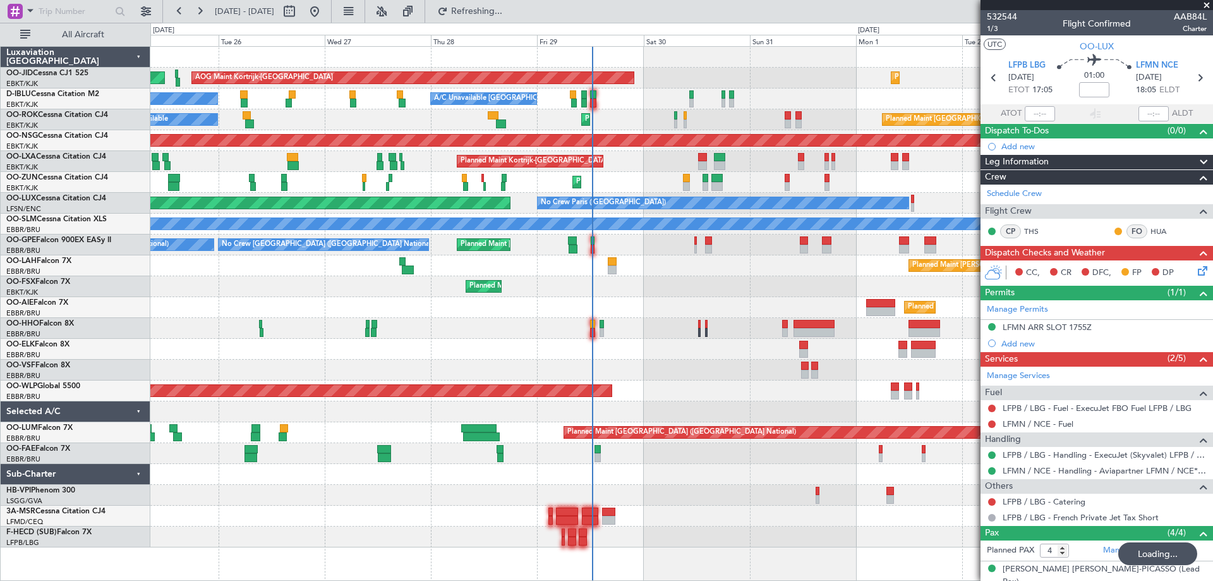
click at [172, 334] on div "AOG Maint Kortrijk-Wevelgem Planned Maint Kortrijk-Wevelgem Planned Maint Paris…" at bounding box center [681, 297] width 1062 height 500
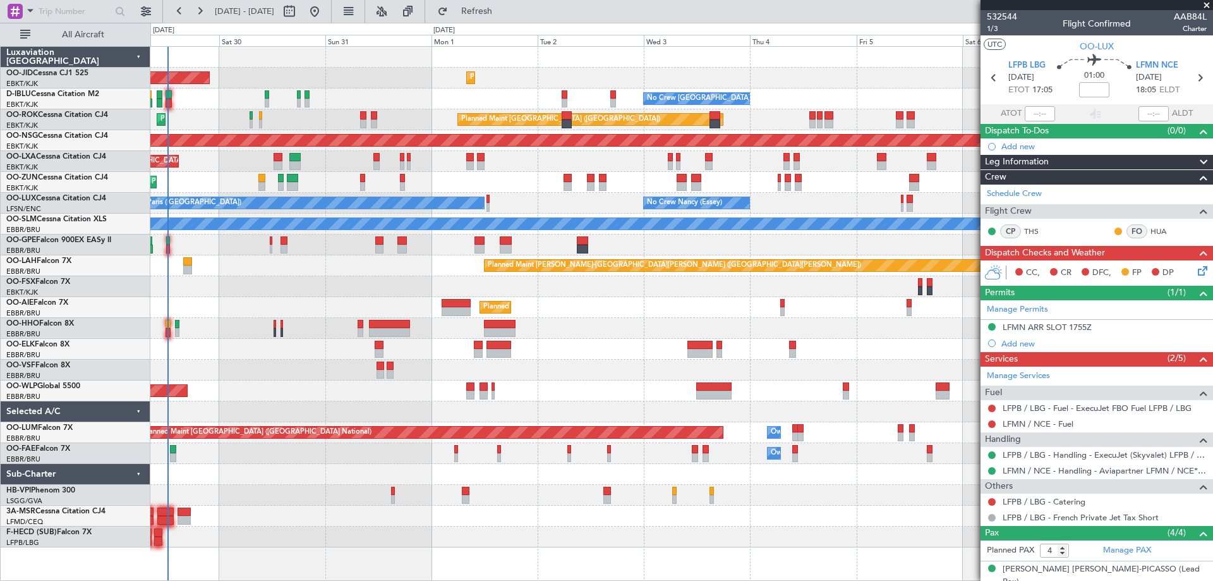
click at [544, 373] on div "AOG Maint Kortrijk-Wevelgem Planned Maint Kortrijk-Wevelgem No Crew Brussels (B…" at bounding box center [681, 297] width 1062 height 500
click at [457, 328] on div "AOG Maint Kortrijk-Wevelgem Planned Maint Kortrijk-Wevelgem No Crew Brussels (B…" at bounding box center [681, 297] width 1062 height 500
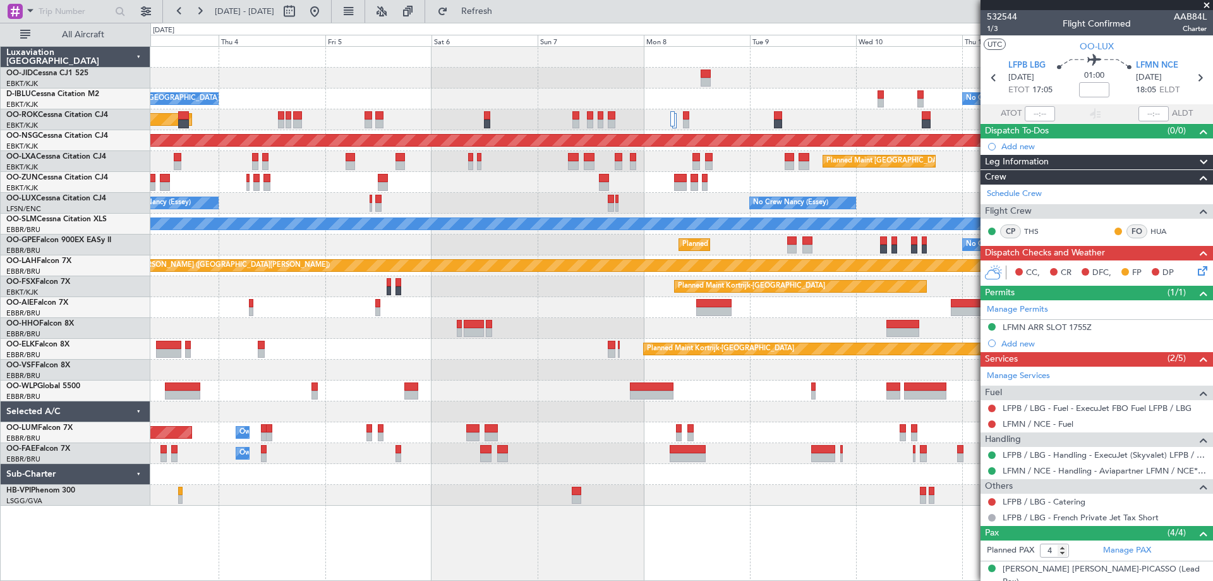
click at [370, 237] on div "Planned Maint Kortrijk-Wevelgem No Crew Brussels (Brussels National) No Crew Br…" at bounding box center [681, 276] width 1062 height 459
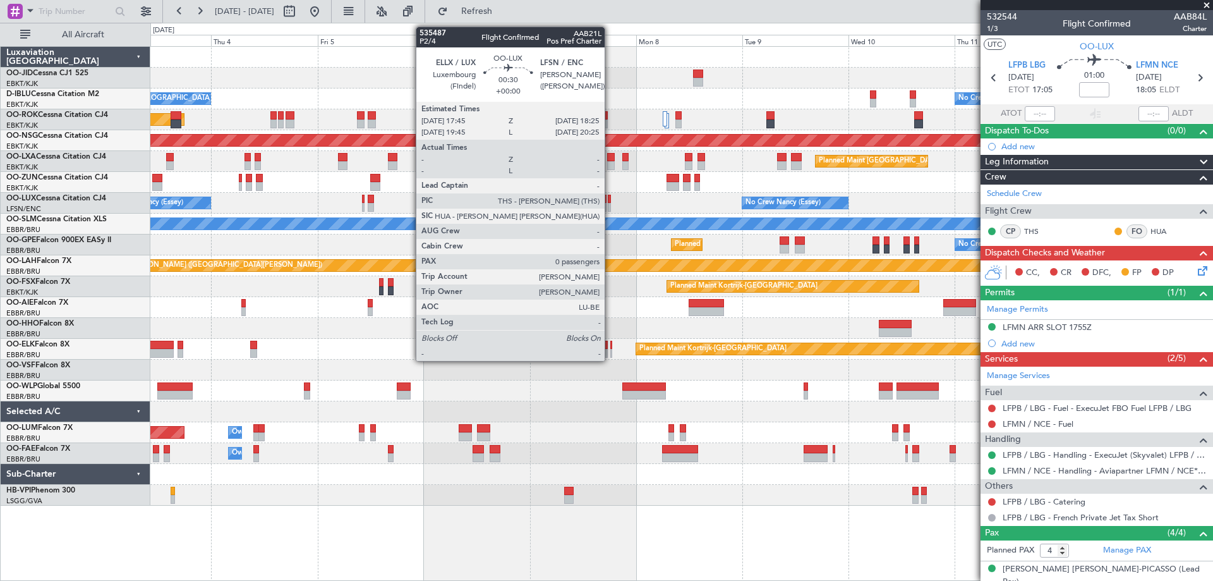
click at [442, 229] on div "Planned Maint Kortrijk-Wevelgem No Crew Brussels (Brussels National) No Crew Br…" at bounding box center [681, 276] width 1062 height 459
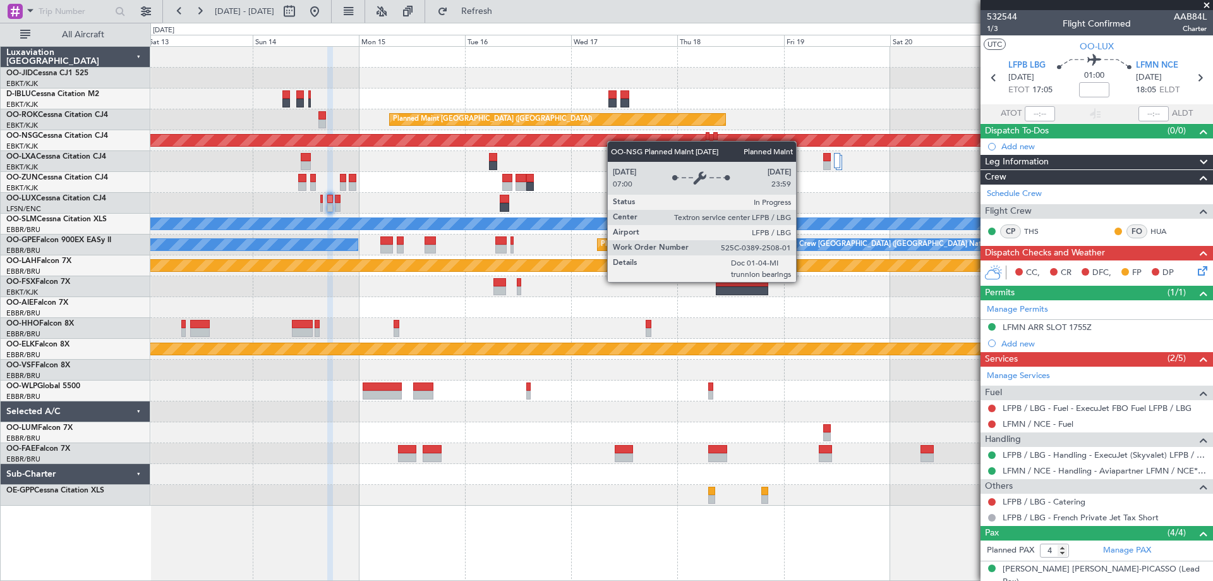
click at [779, 124] on div "No Crew Brussels (Brussels National) Planned Maint Paris (Le Bourget) Planned M…" at bounding box center [681, 276] width 1062 height 459
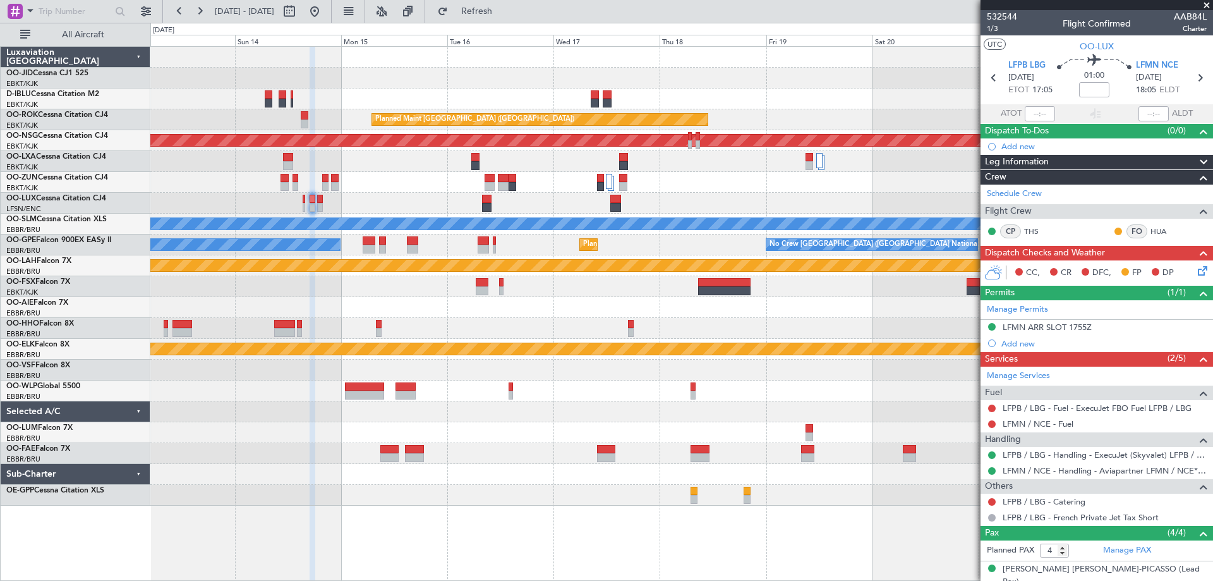
click at [535, 330] on div "No Crew Brussels (Brussels National) Planned Maint Paris (Le Bourget) Planned M…" at bounding box center [681, 276] width 1062 height 459
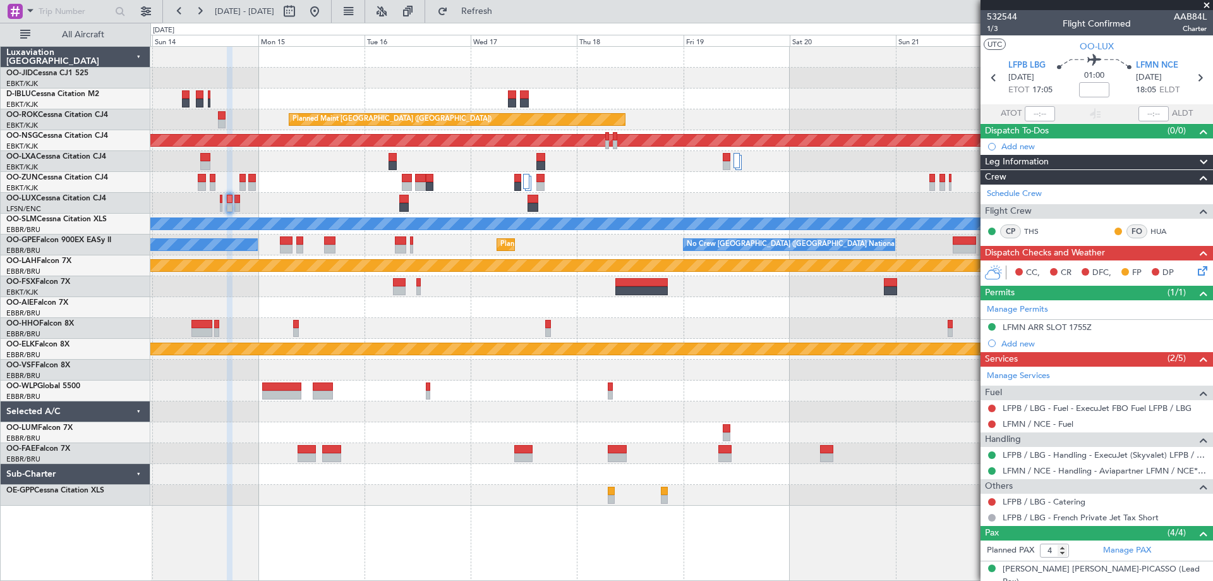
click at [840, 208] on div "Planned Maint Kortrijk-Wevelgem null Kortrijk-Wevelgem A/C Unavailable Brussels…" at bounding box center [681, 276] width 1062 height 459
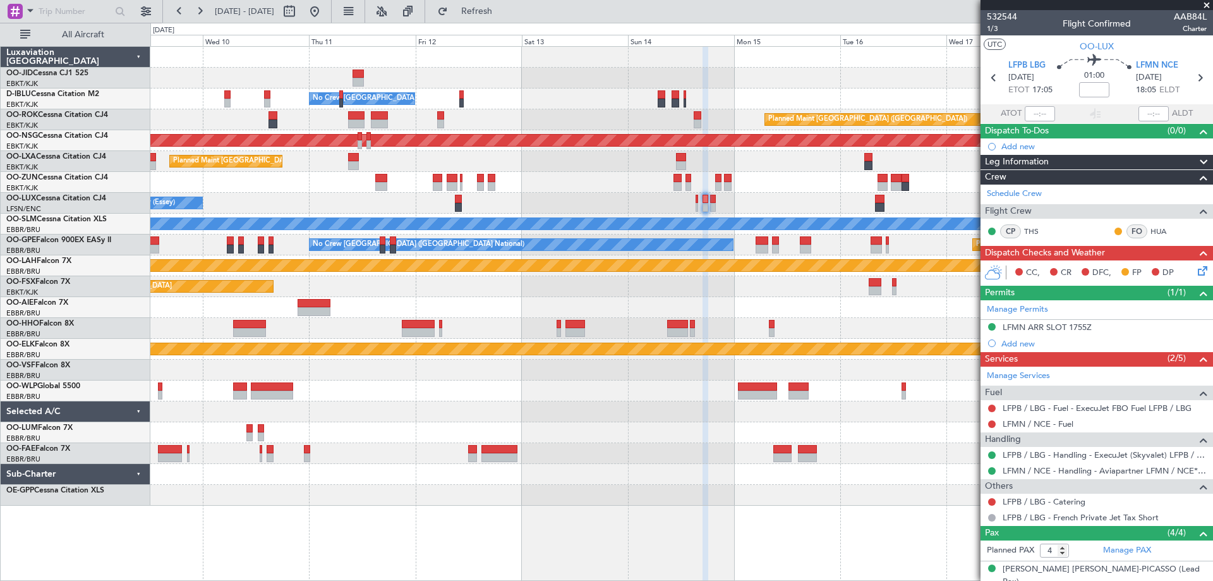
click at [1076, 220] on fb-app "13 Sep 2025 - 23 Sep 2025 Refresh Quick Links All Aircraft No Crew Brussels (Br…" at bounding box center [606, 294] width 1213 height 571
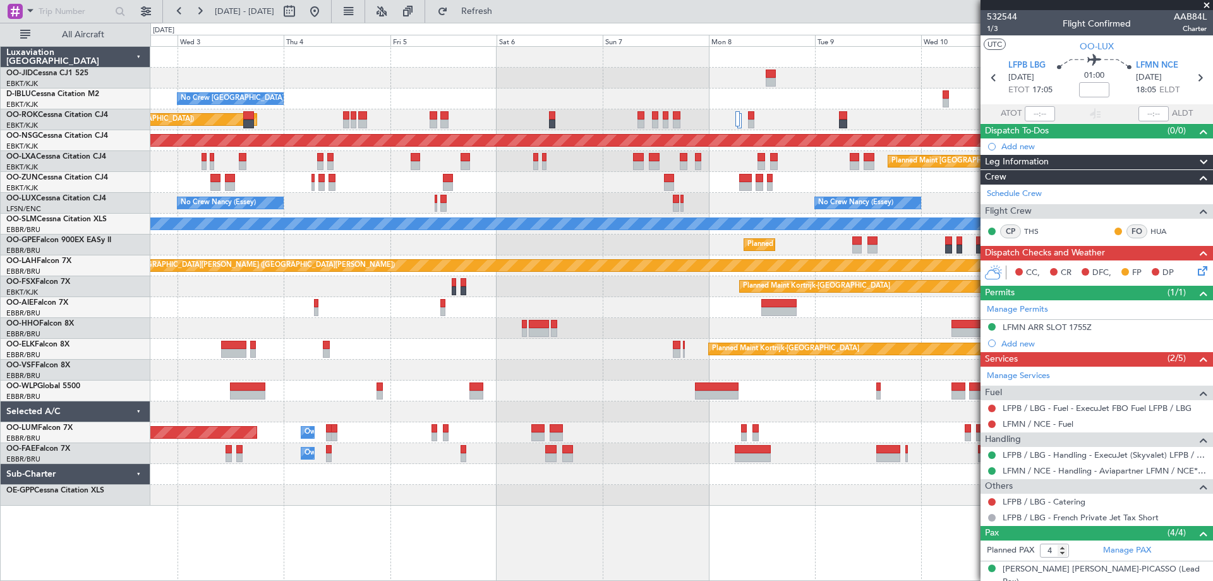
click at [1211, 272] on fb-app "13 Sep 2025 - 23 Sep 2025 Refresh Quick Links All Aircraft Planned Maint Kortri…" at bounding box center [606, 294] width 1213 height 571
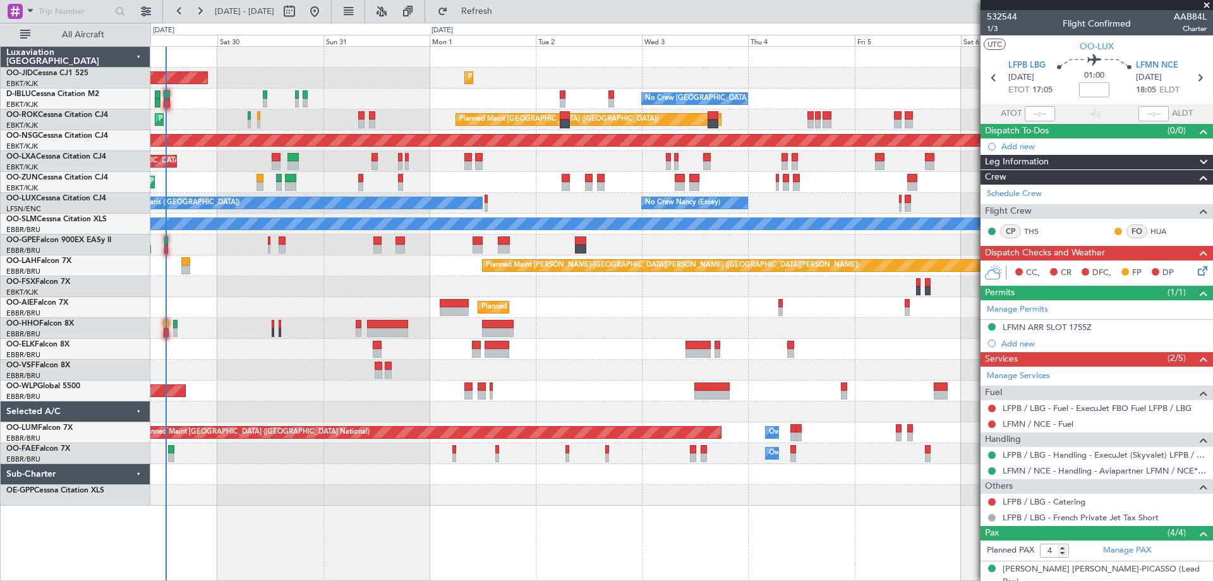
click at [352, 384] on div "Planned Maint Kortrijk-Wevelgem AOG Maint Kortrijk-Wevelgem No Crew Brussels (B…" at bounding box center [681, 276] width 1062 height 459
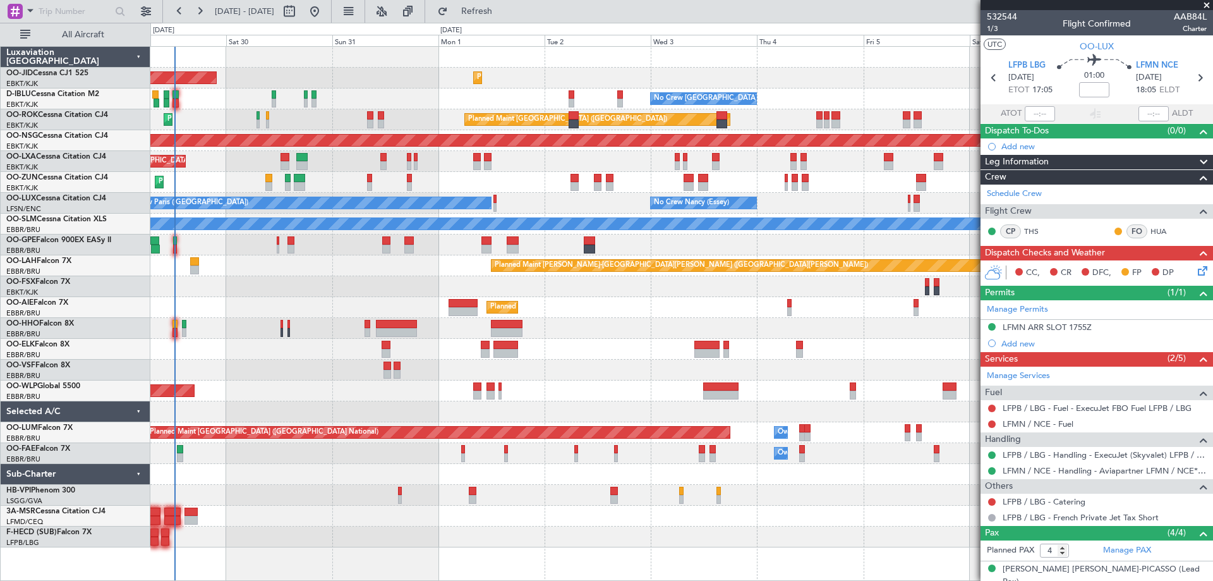
click at [334, 298] on div "Planned Maint Kortrijk-Wevelgem AOG Maint Kortrijk-Wevelgem No Crew Brussels (B…" at bounding box center [681, 297] width 1062 height 500
click at [611, 352] on div "Planned Maint Kortrijk-[GEOGRAPHIC_DATA]" at bounding box center [681, 349] width 1062 height 21
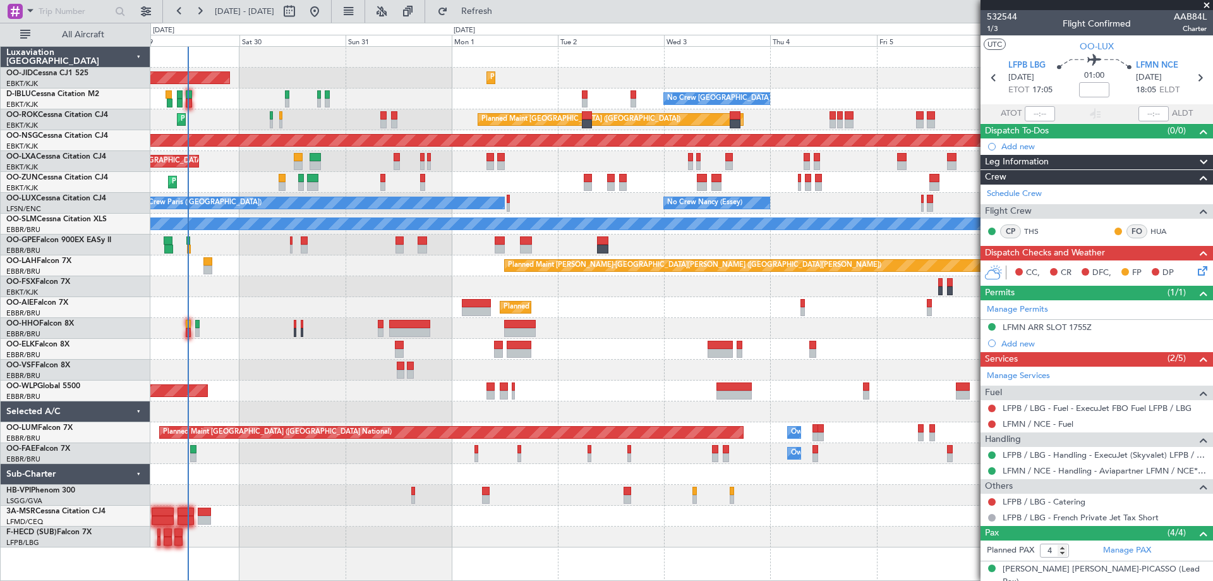
click at [335, 324] on div at bounding box center [681, 328] width 1062 height 21
click at [511, 0] on fb-refresh-button "Refresh" at bounding box center [469, 11] width 88 height 23
click at [503, 11] on span "Refresh" at bounding box center [476, 11] width 53 height 9
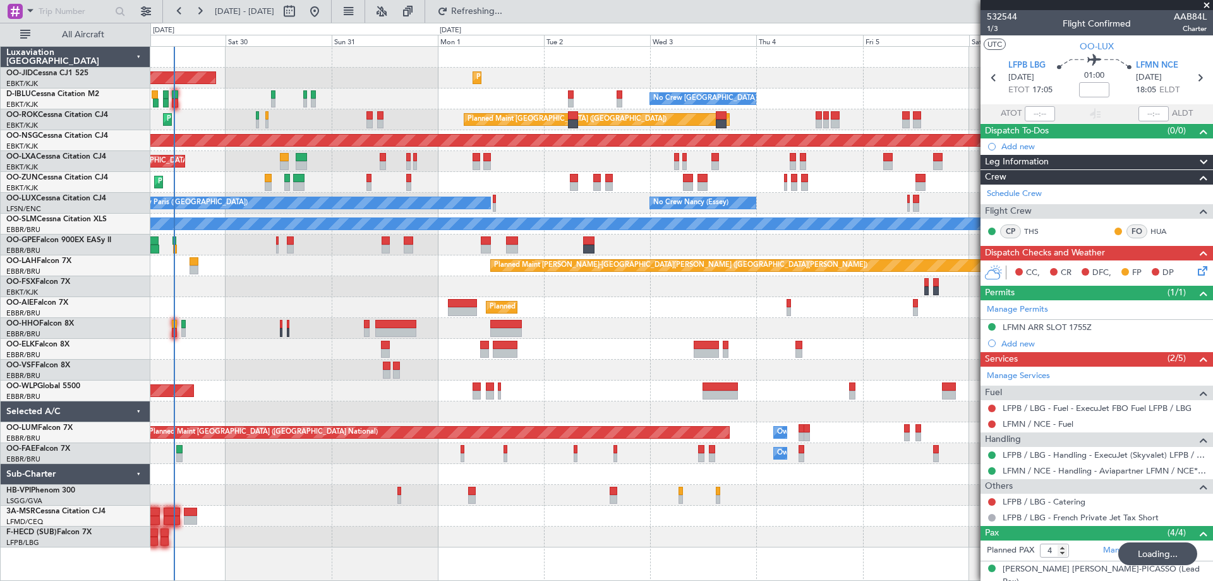
click at [376, 389] on div "Planned Maint Kortrijk-Wevelgem AOG Maint Kortrijk-Wevelgem No Crew Brussels (B…" at bounding box center [681, 297] width 1062 height 500
